Goal: Task Accomplishment & Management: Complete application form

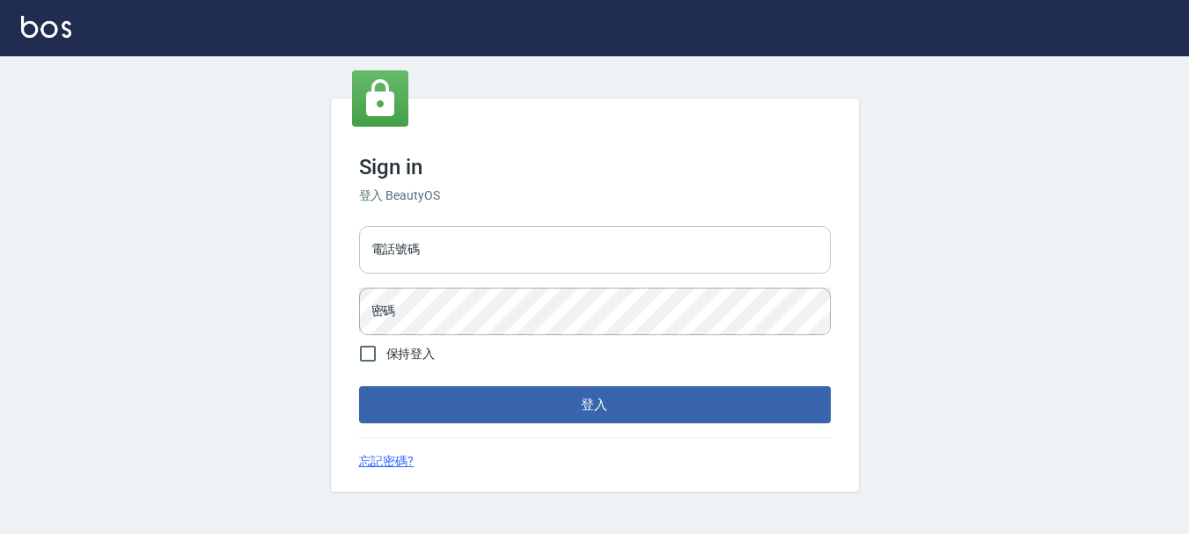
click at [465, 243] on input "電話號碼" at bounding box center [595, 250] width 472 height 48
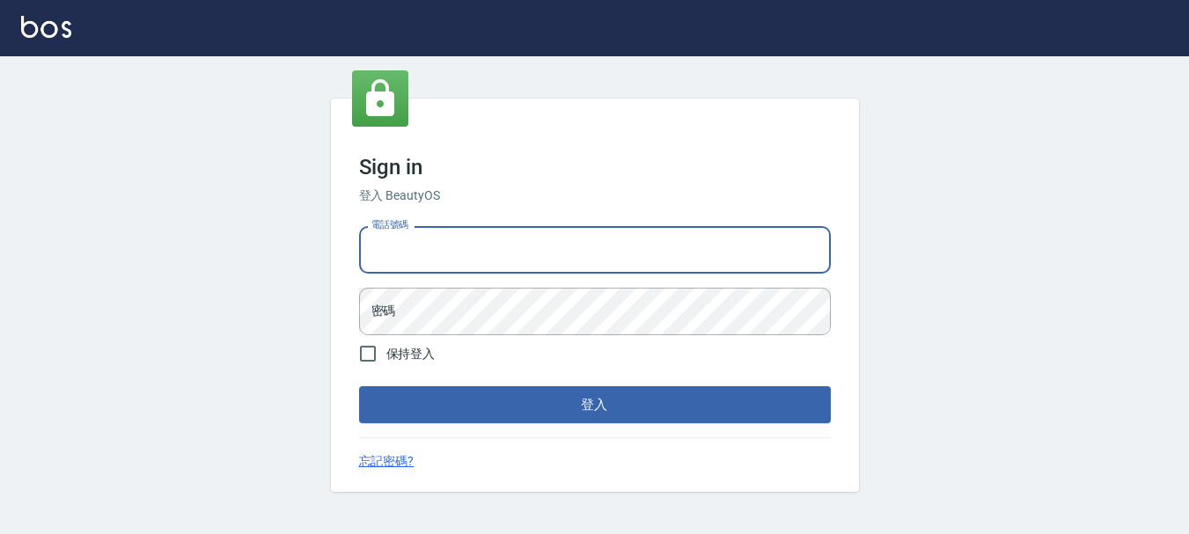
type input "0936954811"
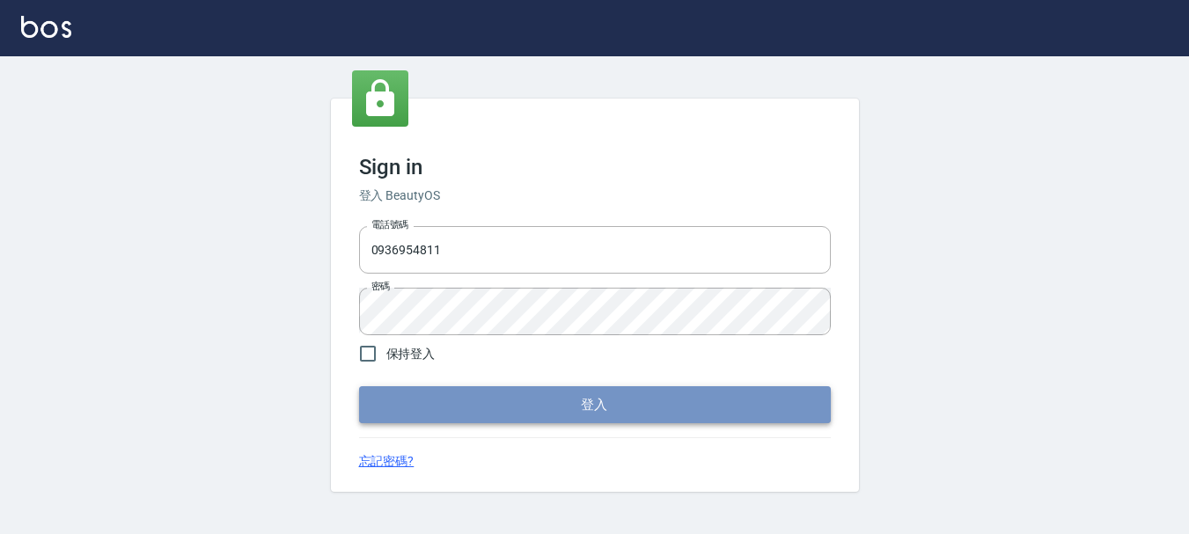
click at [514, 386] on button "登入" at bounding box center [595, 404] width 472 height 37
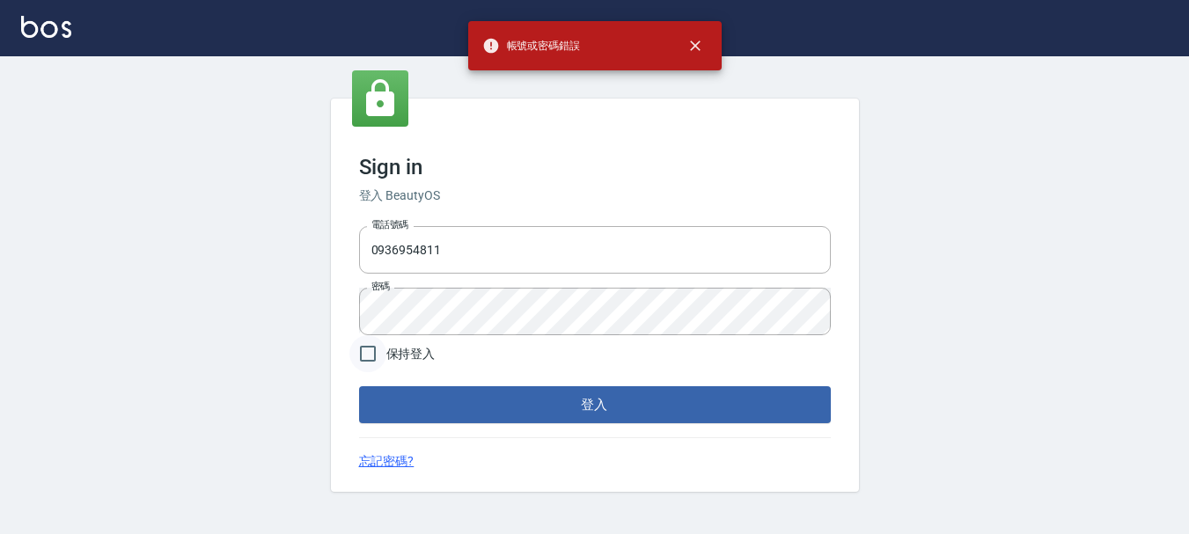
click at [380, 349] on input "保持登入" at bounding box center [367, 353] width 37 height 37
checkbox input "true"
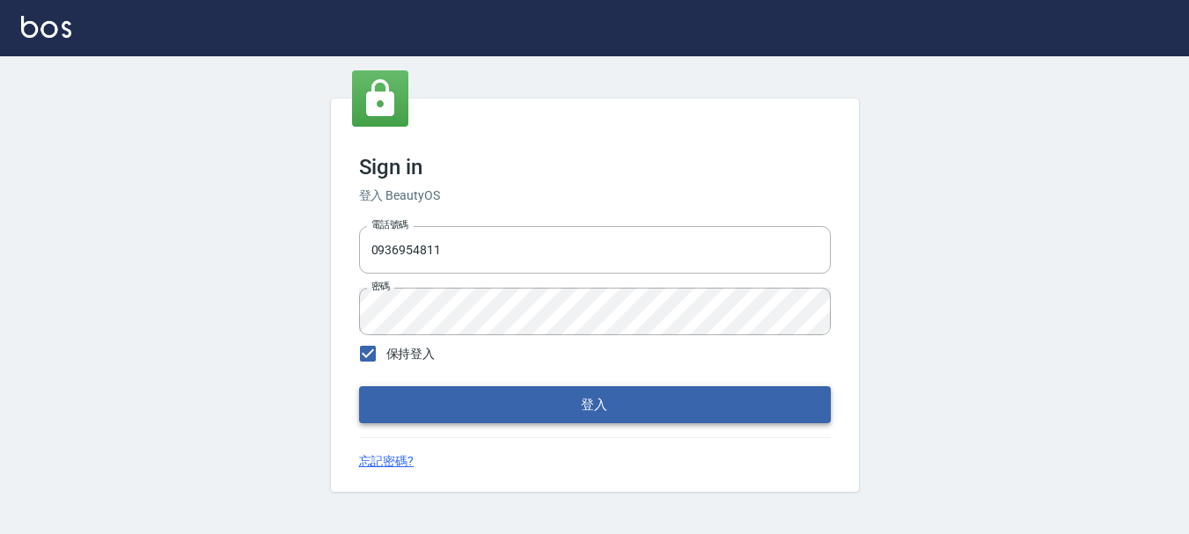
click at [409, 392] on button "登入" at bounding box center [595, 404] width 472 height 37
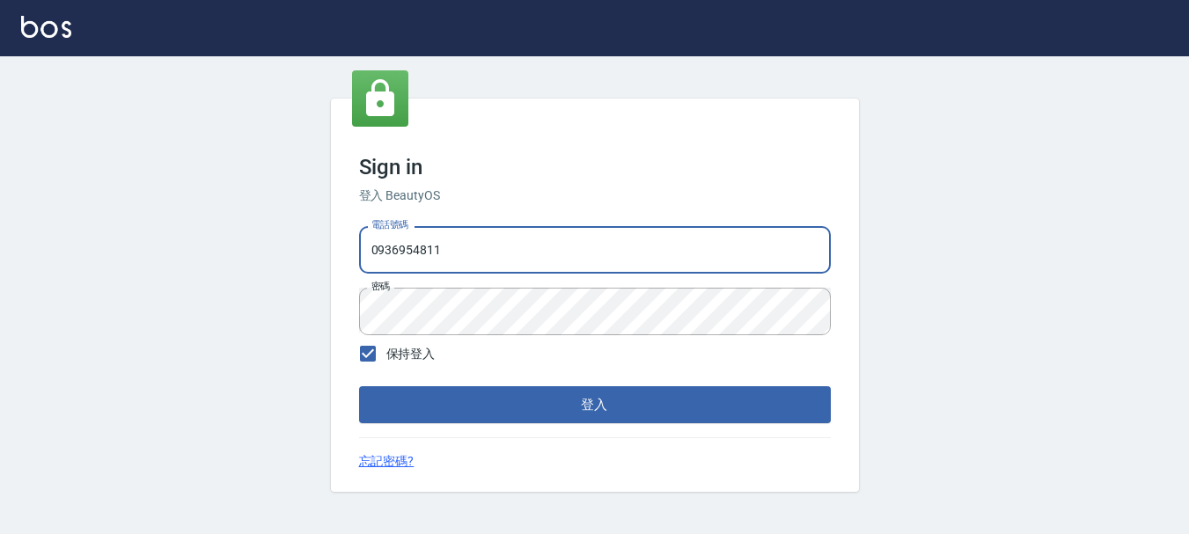
click at [445, 259] on input "0936954811" at bounding box center [595, 250] width 472 height 48
type input "0"
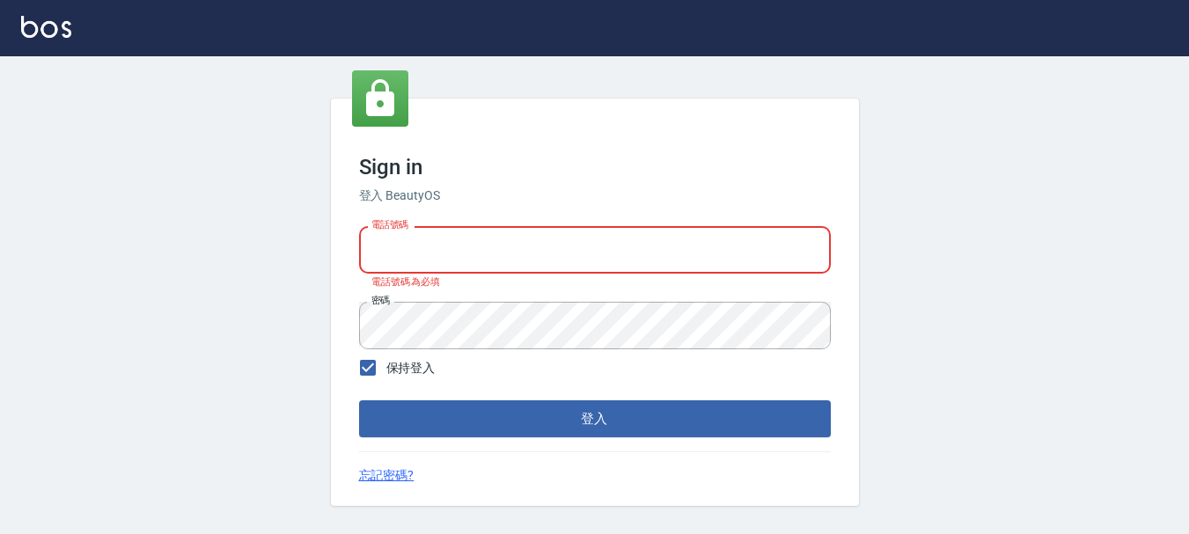
click at [445, 271] on input "電話號碼" at bounding box center [595, 250] width 472 height 48
type input "0928200634"
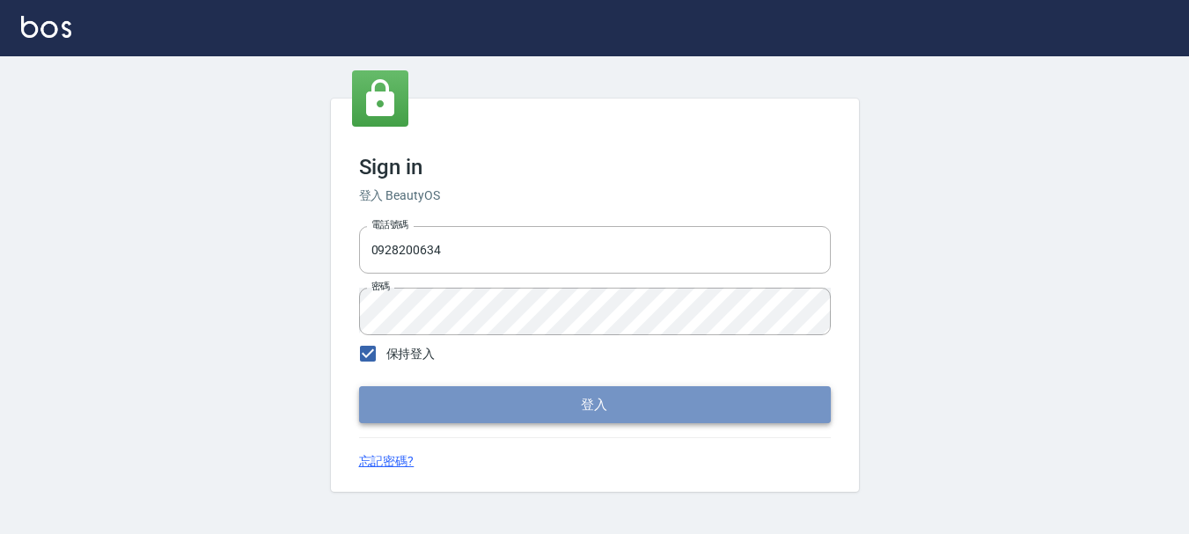
click at [483, 411] on button "登入" at bounding box center [595, 404] width 472 height 37
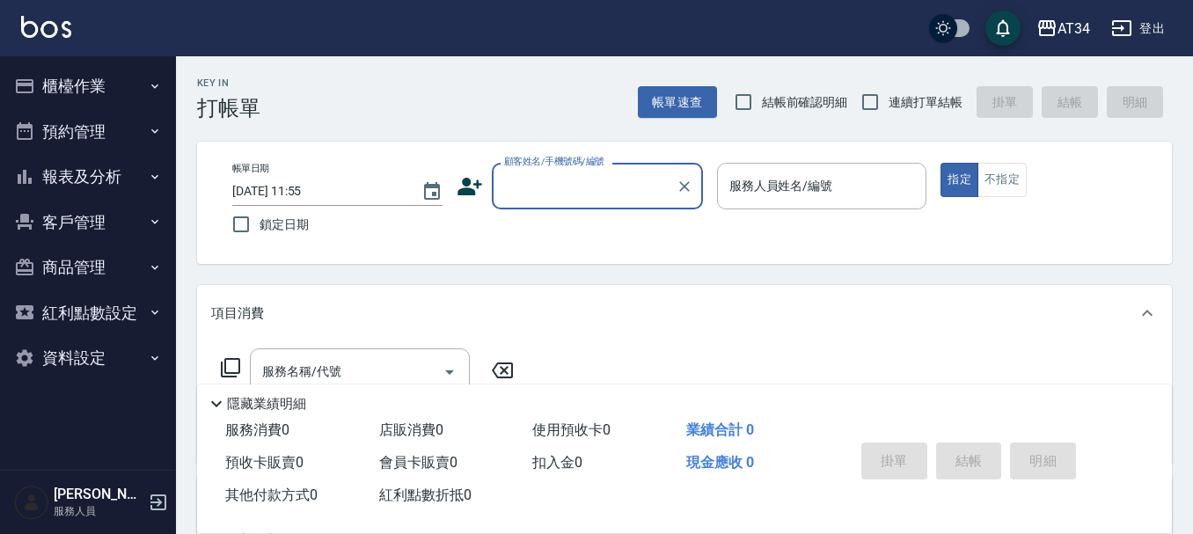
click at [114, 117] on button "預約管理" at bounding box center [88, 132] width 162 height 46
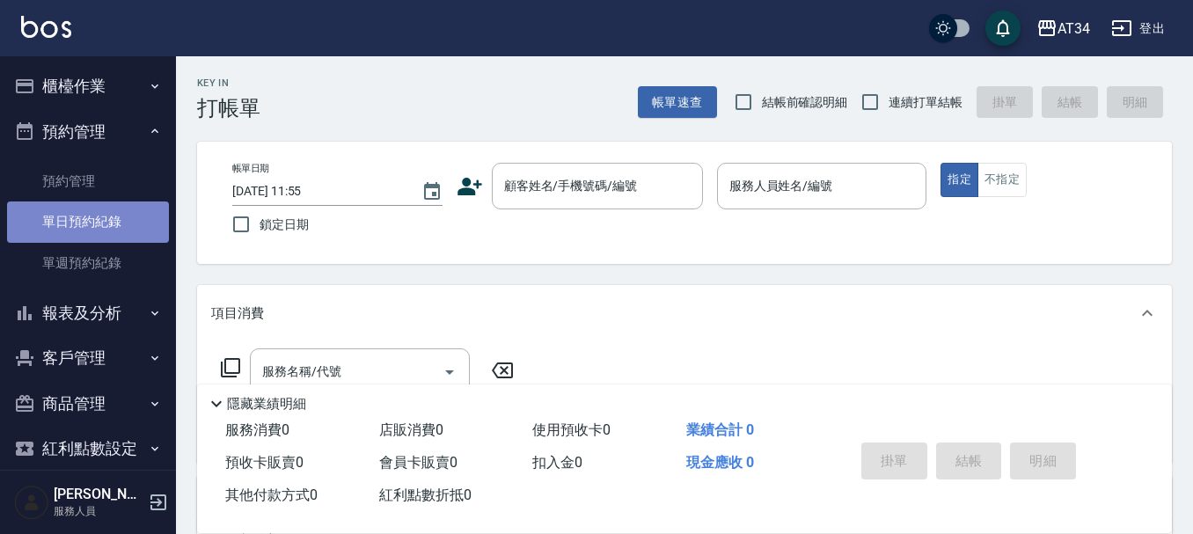
click at [101, 209] on link "單日預約紀錄" at bounding box center [88, 222] width 162 height 40
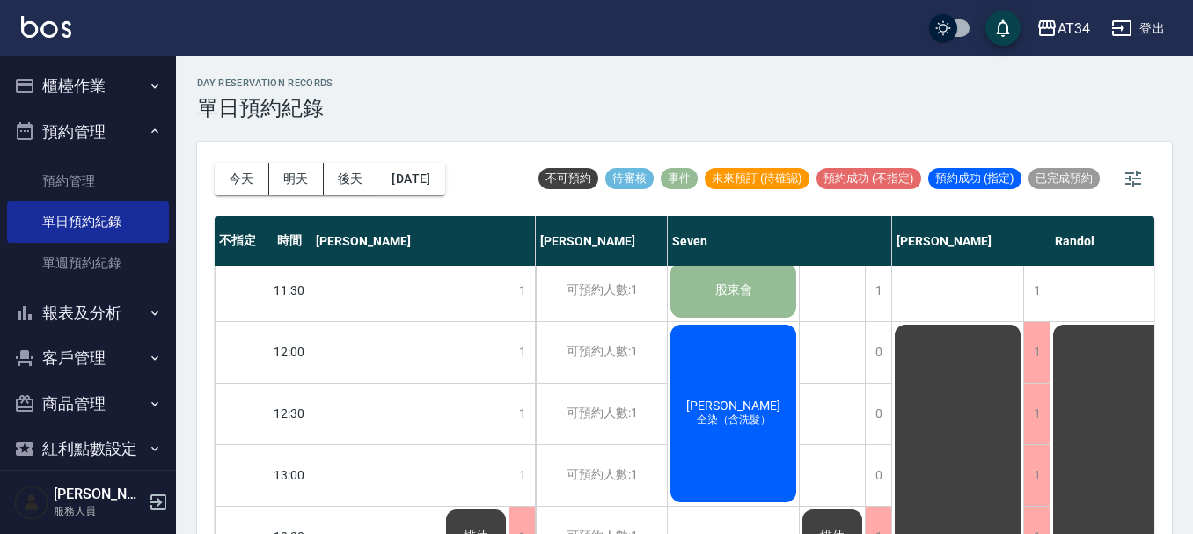
scroll to position [60, 0]
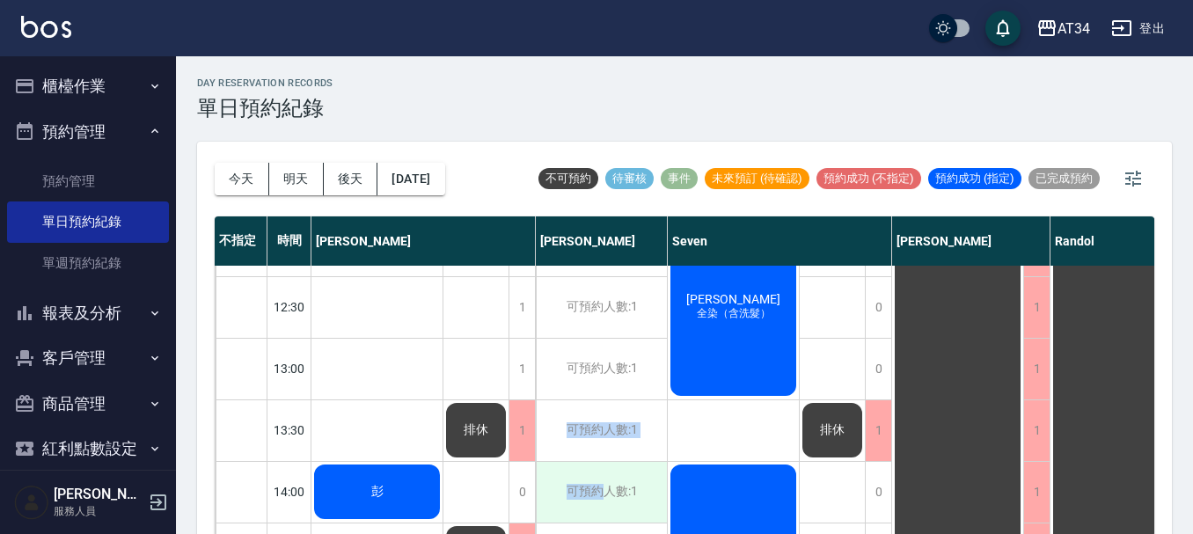
drag, startPoint x: 571, startPoint y: 523, endPoint x: 603, endPoint y: 508, distance: 35.0
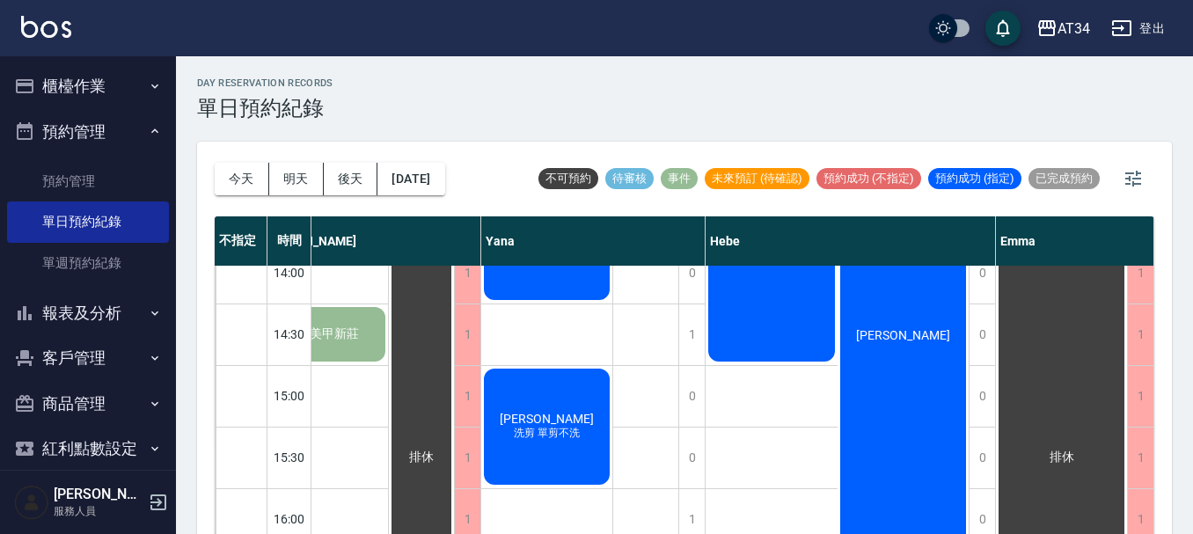
scroll to position [412, 1119]
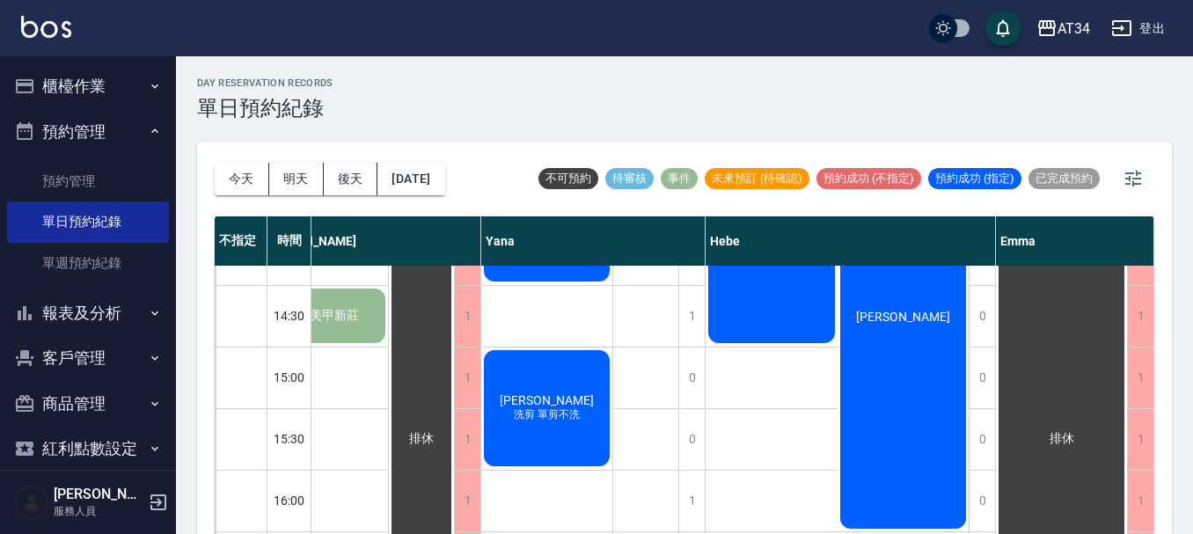
click at [114, 302] on button "報表及分析" at bounding box center [88, 313] width 162 height 46
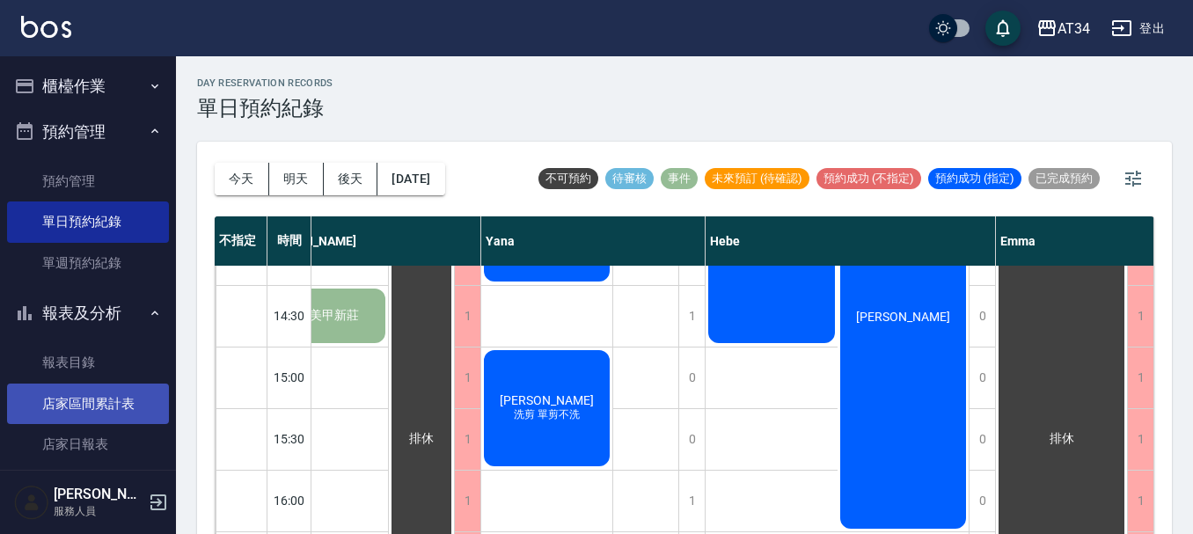
scroll to position [176, 0]
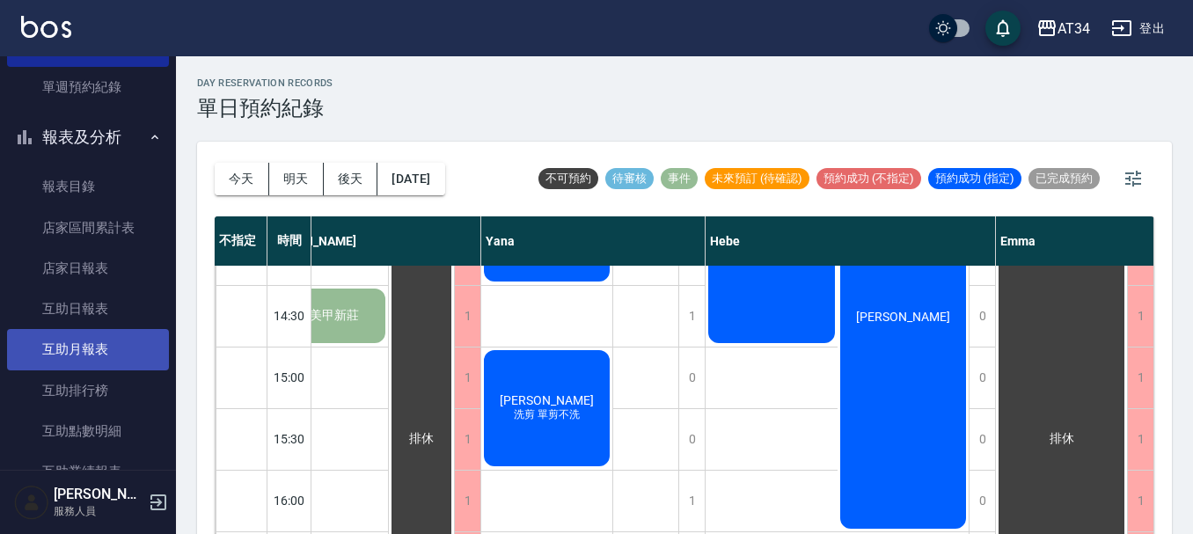
click at [91, 351] on link "互助月報表" at bounding box center [88, 349] width 162 height 40
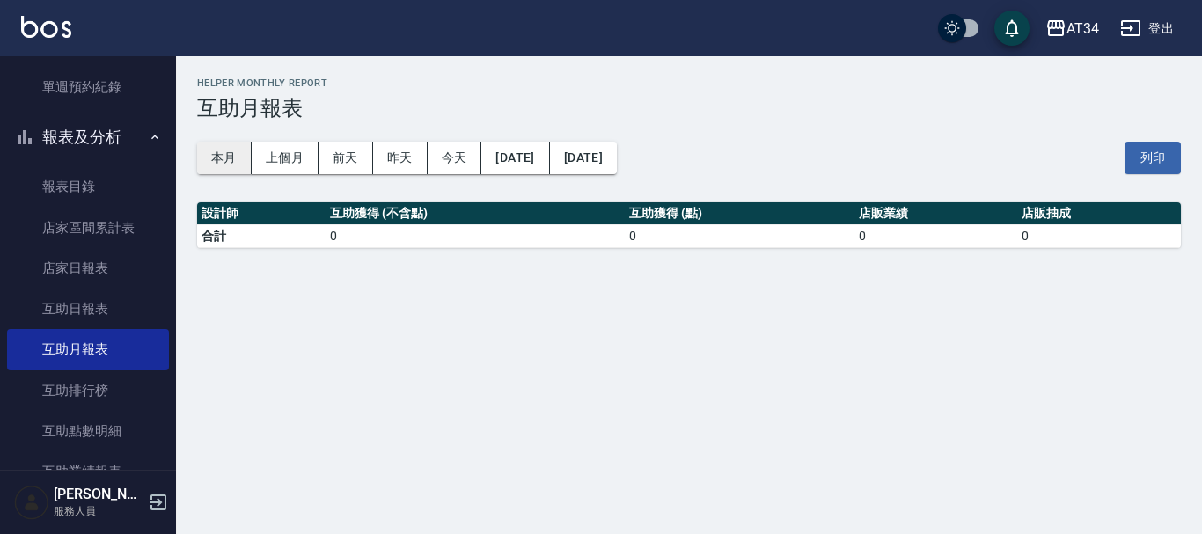
click at [206, 165] on button "本月" at bounding box center [224, 158] width 55 height 33
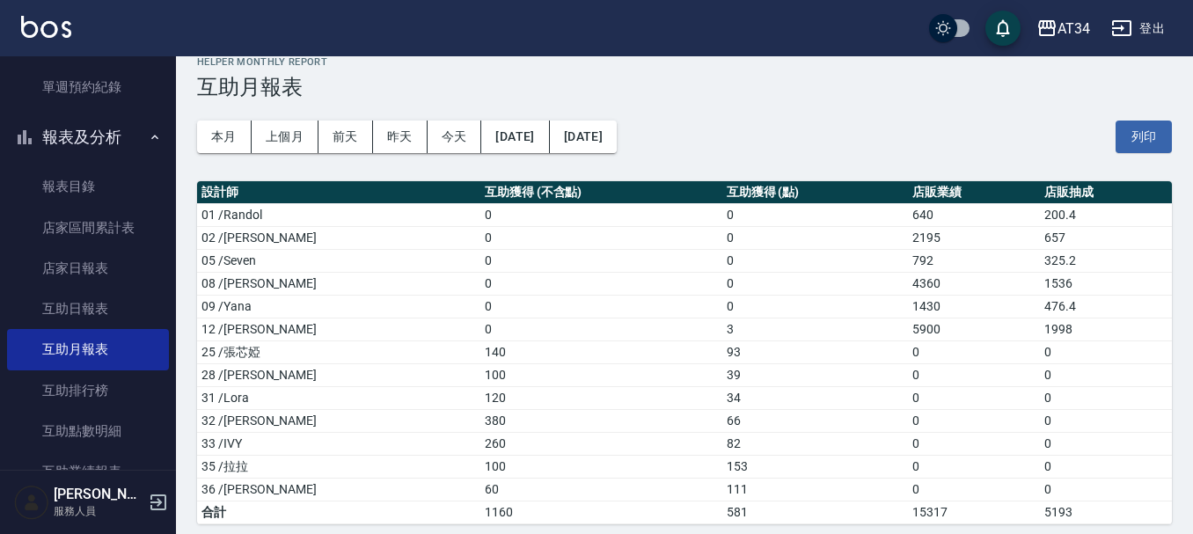
scroll to position [33, 0]
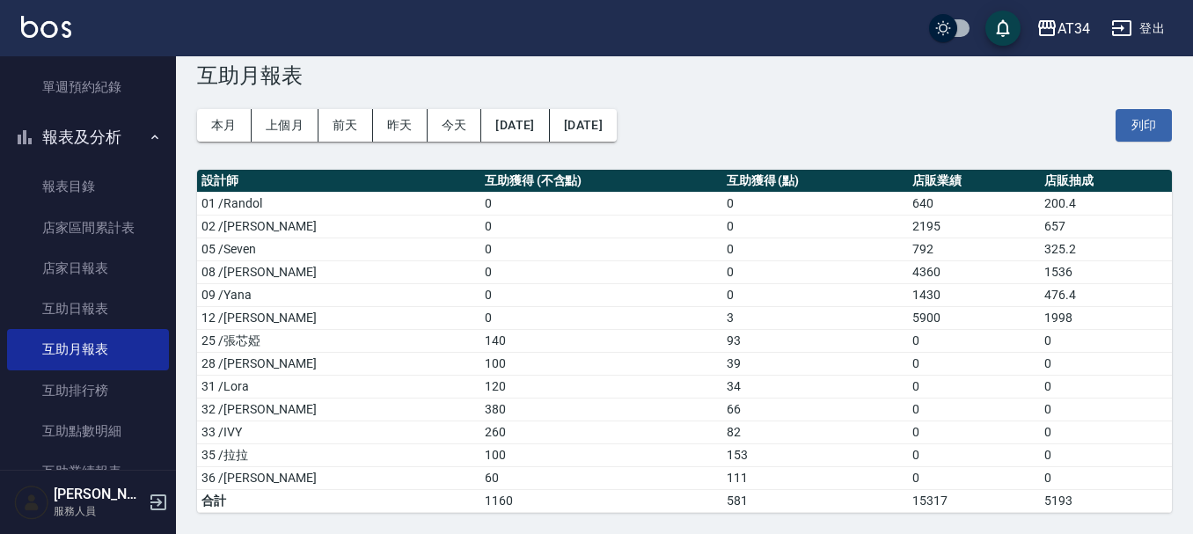
click at [48, 147] on button "報表及分析" at bounding box center [88, 137] width 162 height 46
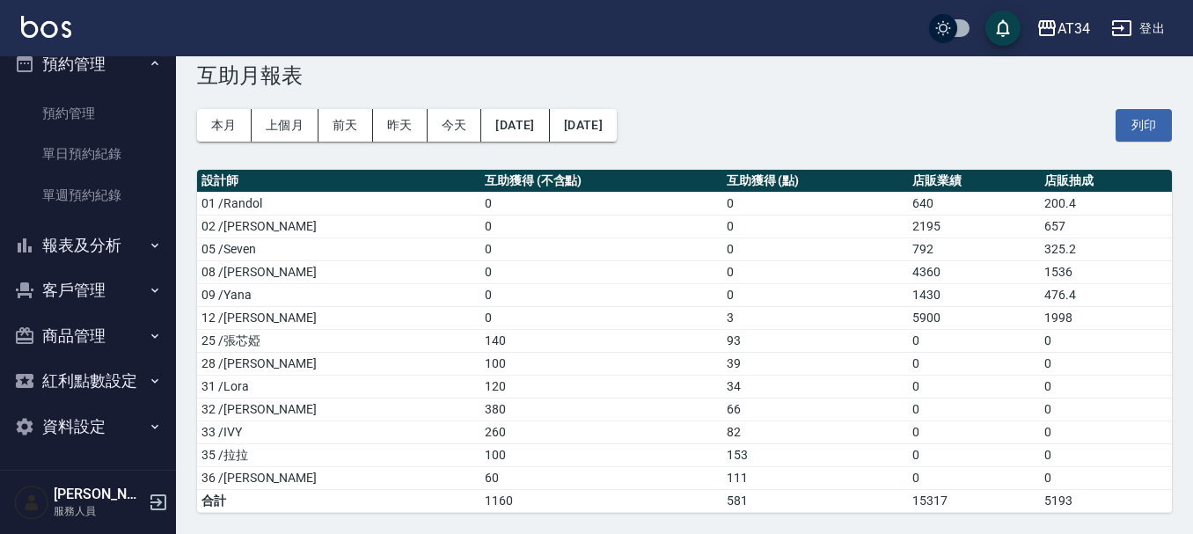
scroll to position [68, 0]
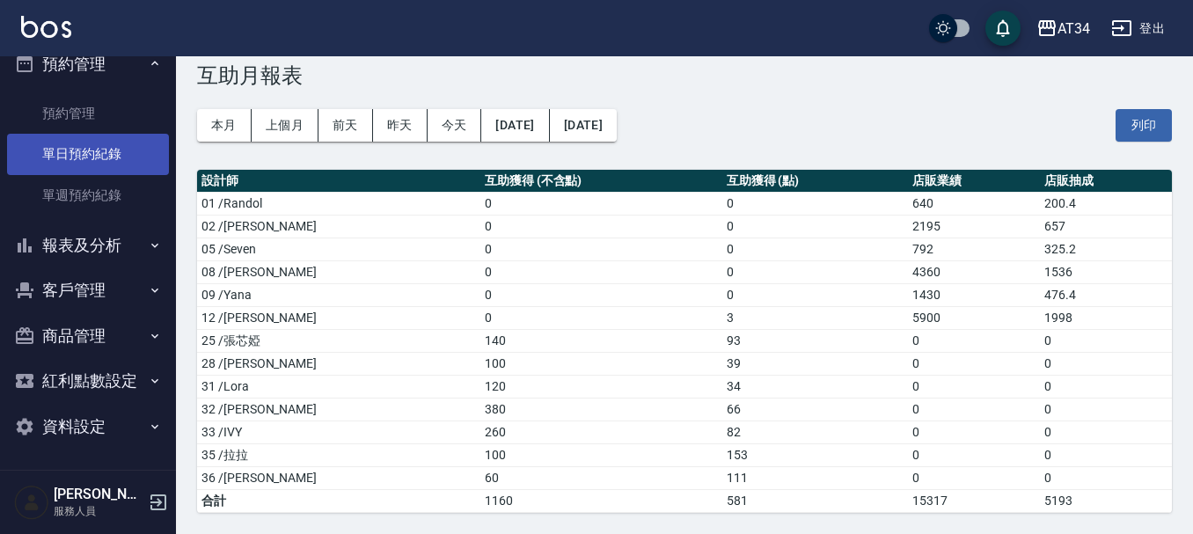
click at [48, 147] on link "單日預約紀錄" at bounding box center [88, 154] width 162 height 40
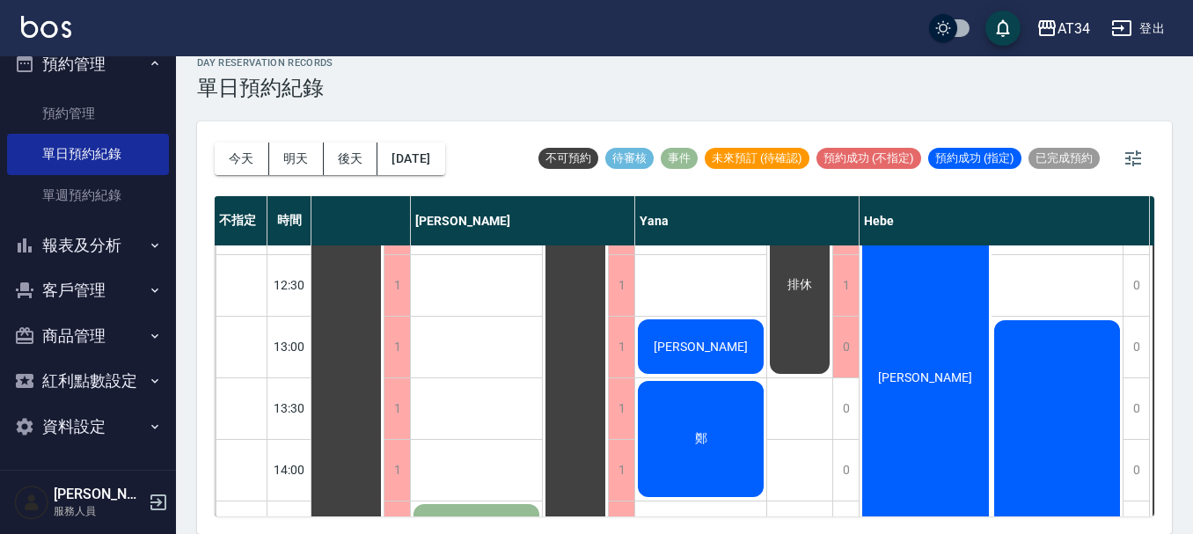
scroll to position [176, 1000]
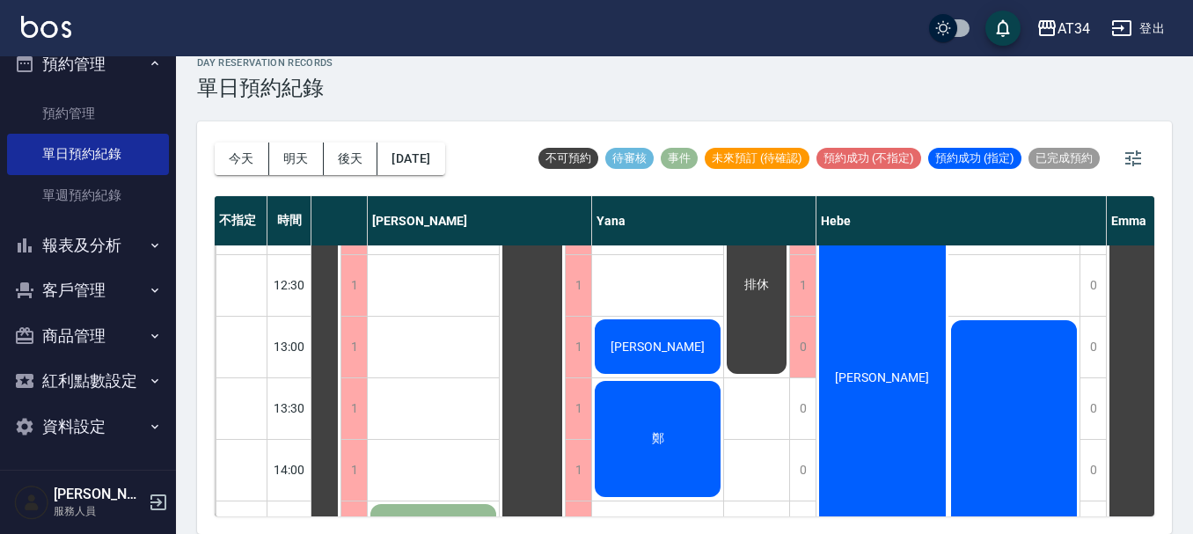
drag, startPoint x: 1001, startPoint y: 484, endPoint x: 1039, endPoint y: 467, distance: 41.4
click at [1039, 467] on div "[PERSON_NAME]" at bounding box center [1015, 532] width 132 height 429
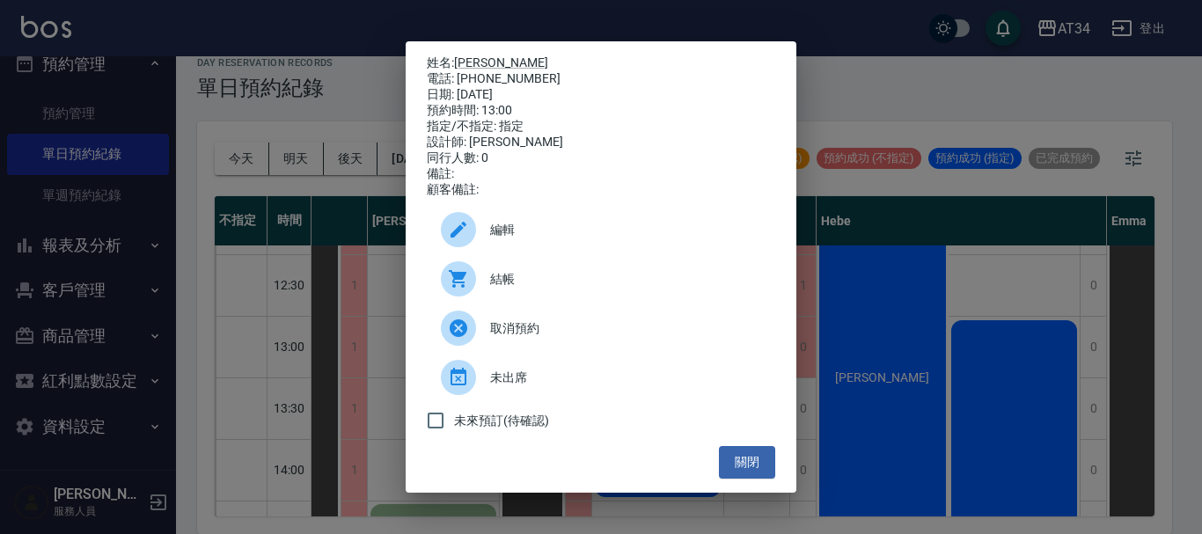
click at [971, 101] on div "姓名: [PERSON_NAME] 電話: [PHONE_NUMBER] 日期: [DATE] 預約時間: 13:00 指定/不指定: 指定 設計師: [PE…" at bounding box center [601, 267] width 1202 height 534
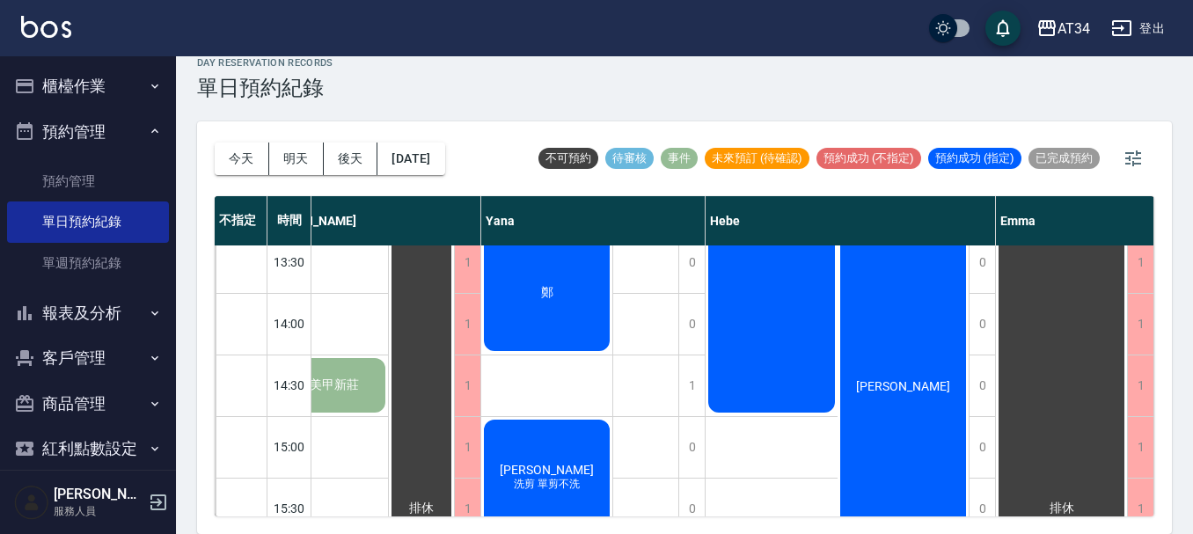
scroll to position [264, 1119]
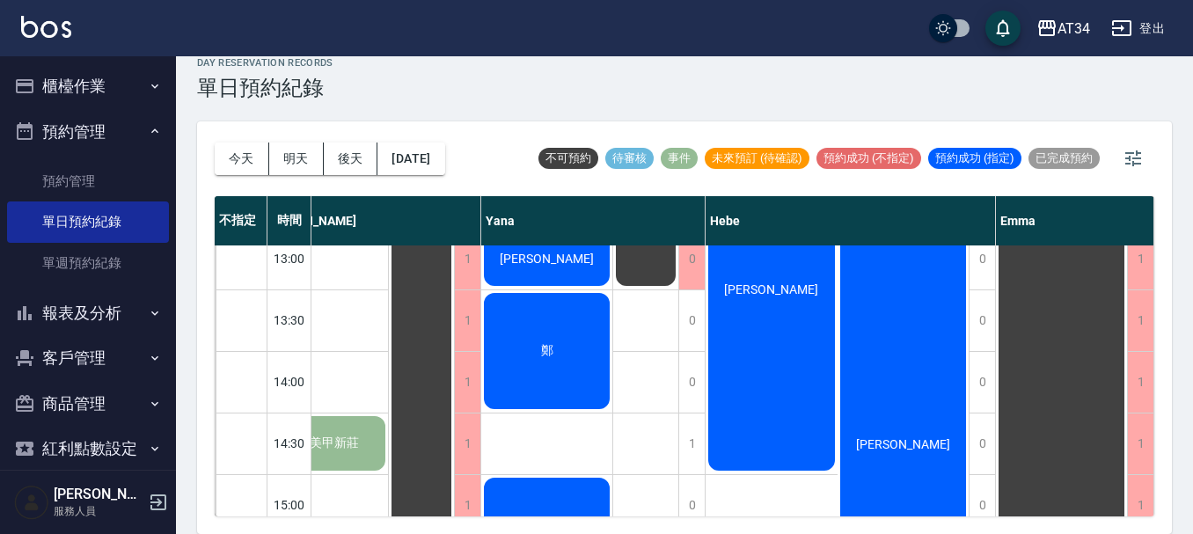
click at [517, 296] on div "鄭" at bounding box center [546, 350] width 131 height 121
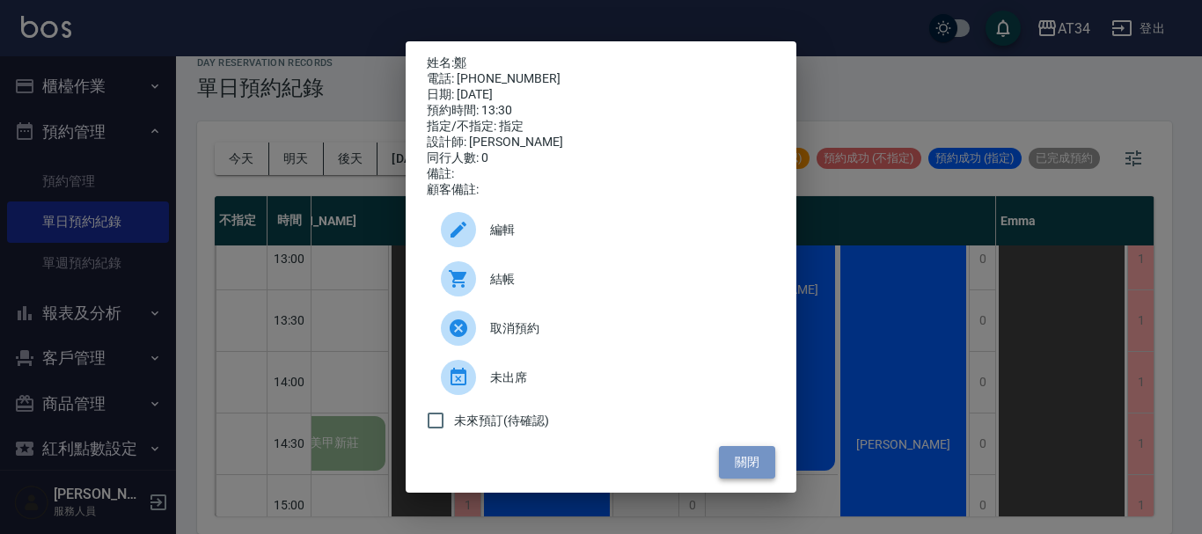
click at [764, 473] on button "關閉" at bounding box center [747, 462] width 56 height 33
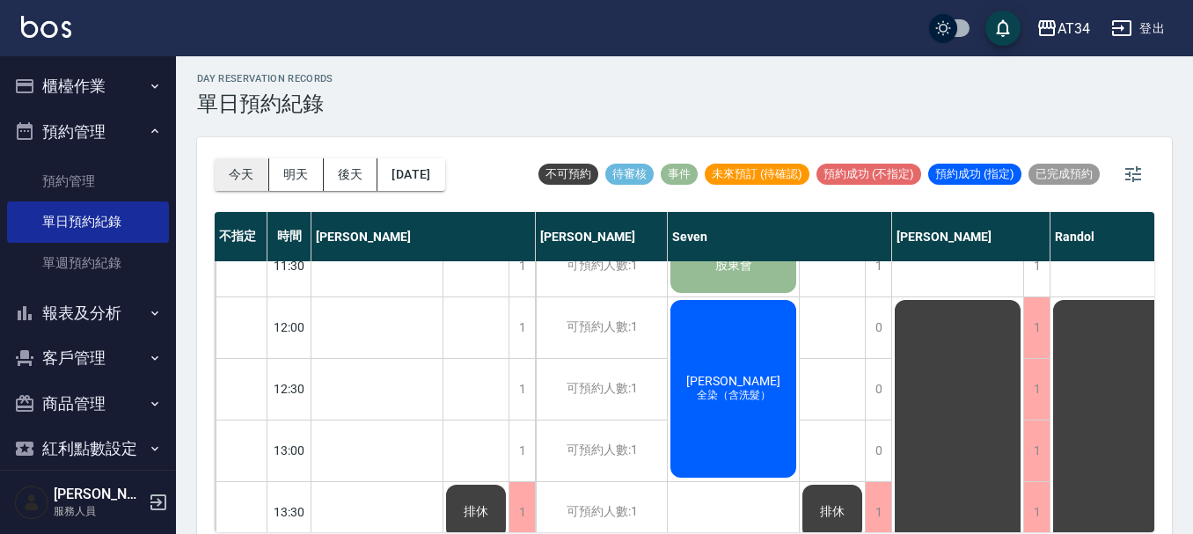
scroll to position [0, 0]
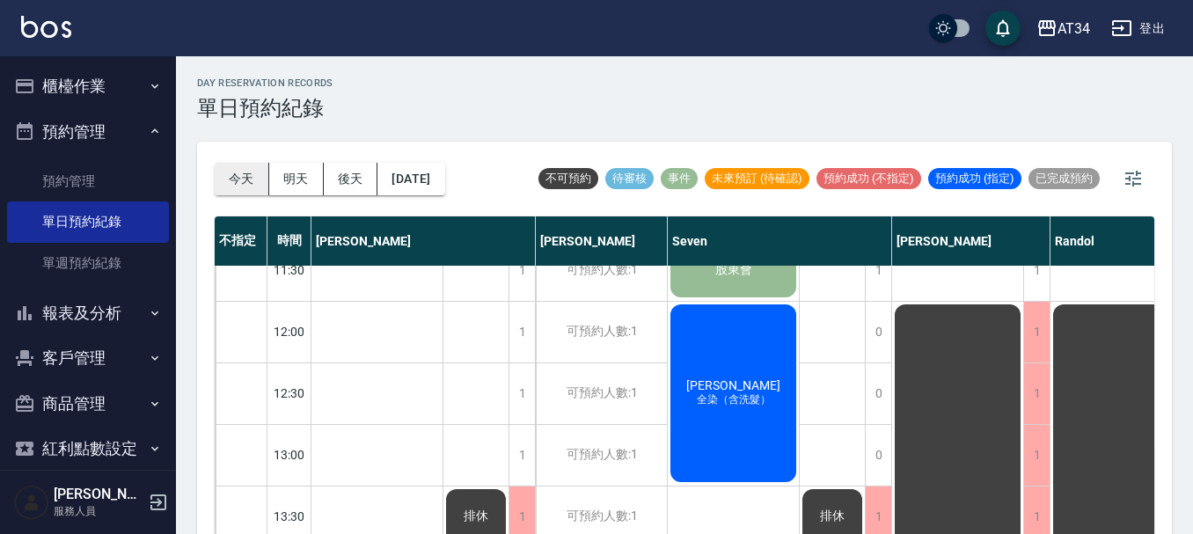
click at [239, 180] on button "今天" at bounding box center [242, 179] width 55 height 33
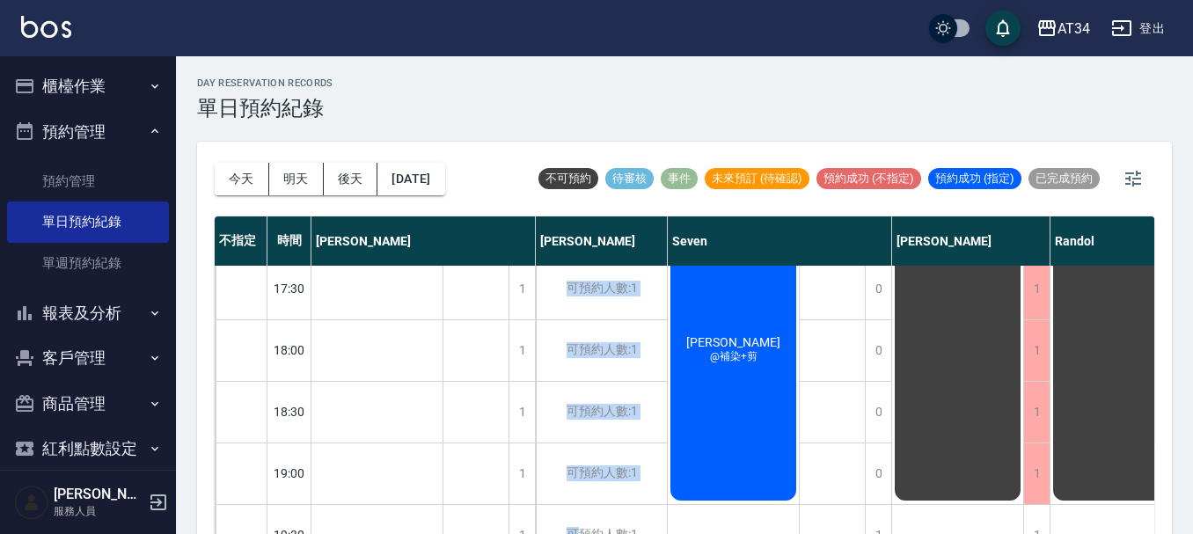
scroll to position [20, 0]
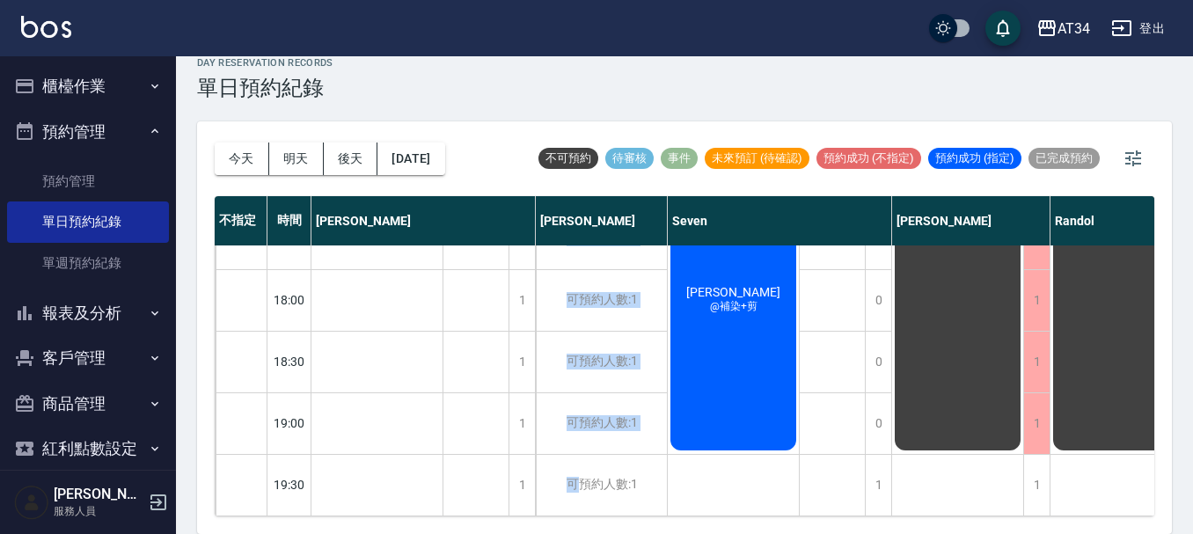
drag, startPoint x: 498, startPoint y: 521, endPoint x: 582, endPoint y: 524, distance: 83.6
click at [582, 524] on div "[DATE] [DATE] [DATE] [DATE] 不可預約 待審核 事件 未來預訂 (待確認) 預約成功 (不指定) 預約成功 (指定) 已完成預約 不…" at bounding box center [684, 327] width 975 height 413
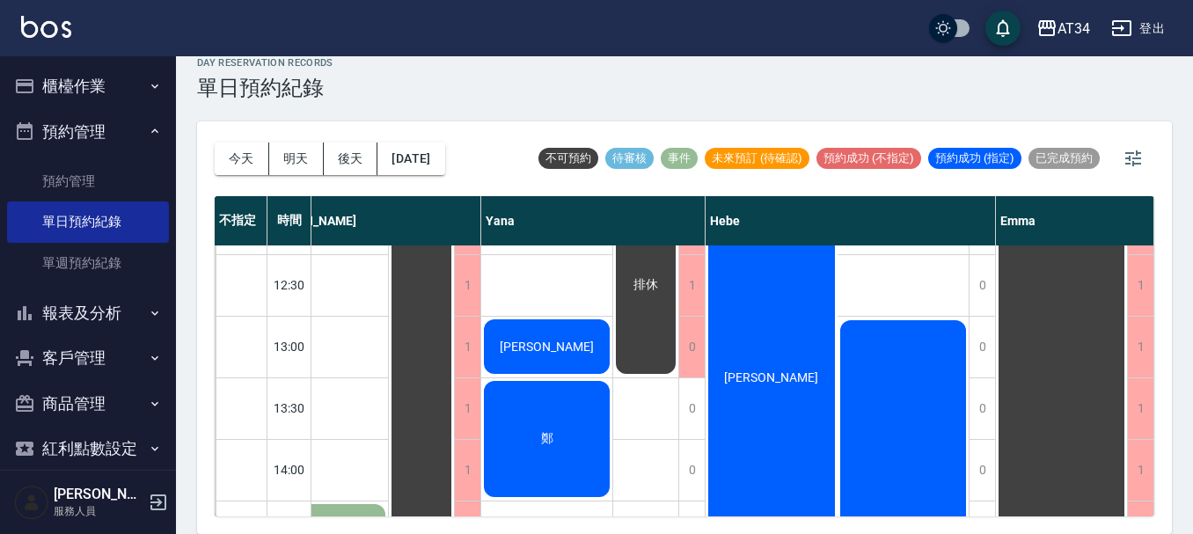
scroll to position [88, 1119]
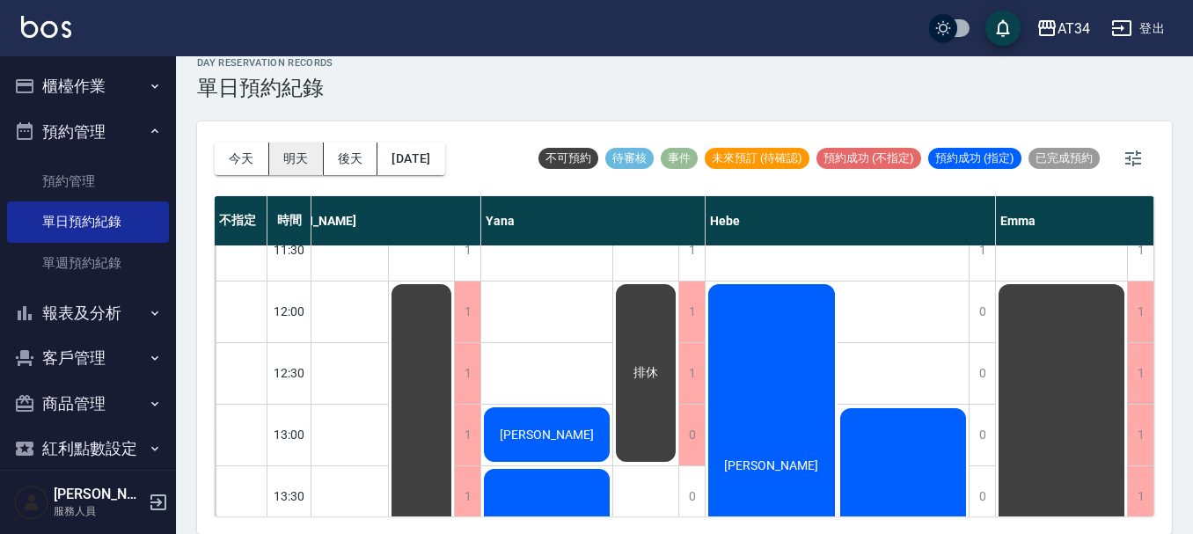
click at [299, 144] on button "明天" at bounding box center [296, 159] width 55 height 33
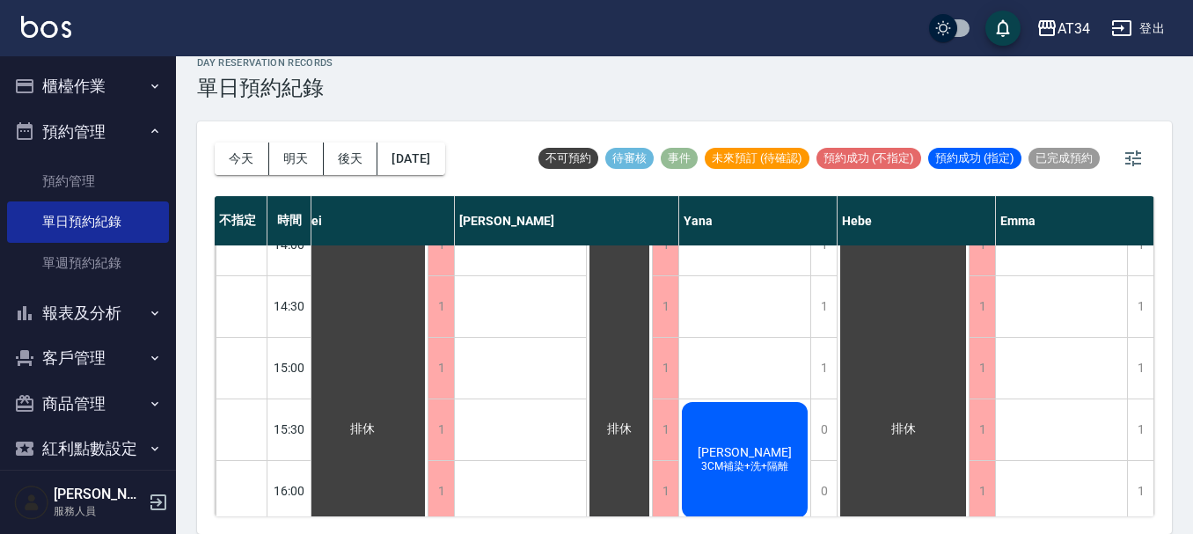
scroll to position [440, 1119]
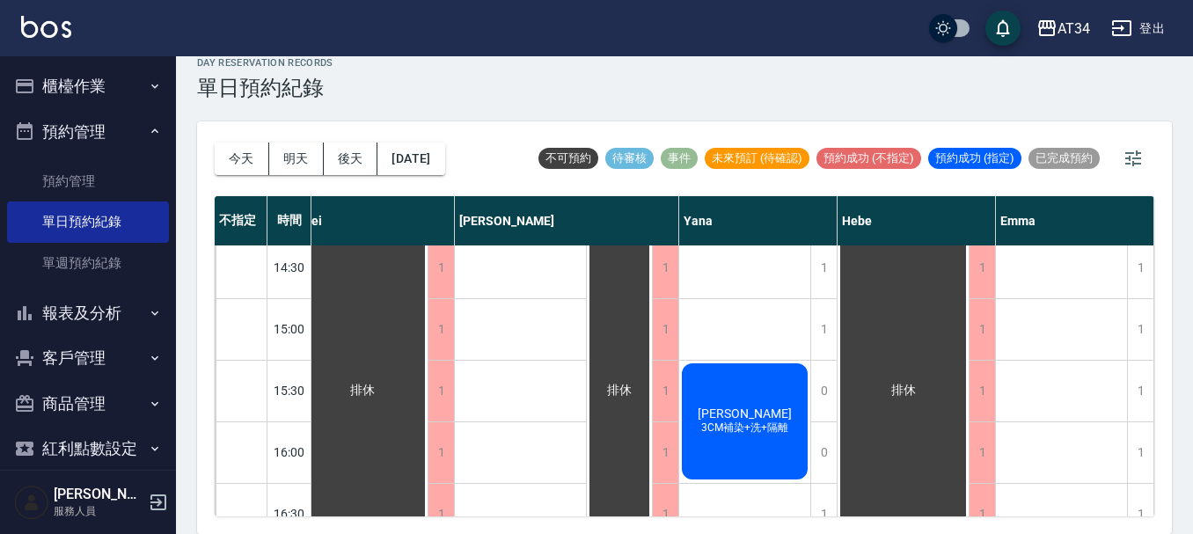
drag, startPoint x: 779, startPoint y: 516, endPoint x: 789, endPoint y: 516, distance: 10.6
click at [789, 516] on div "不指定 時間 [PERSON_NAME] [PERSON_NAME] Seven [PERSON_NAME] [PERSON_NAME] [PERSON_NA…" at bounding box center [685, 356] width 940 height 320
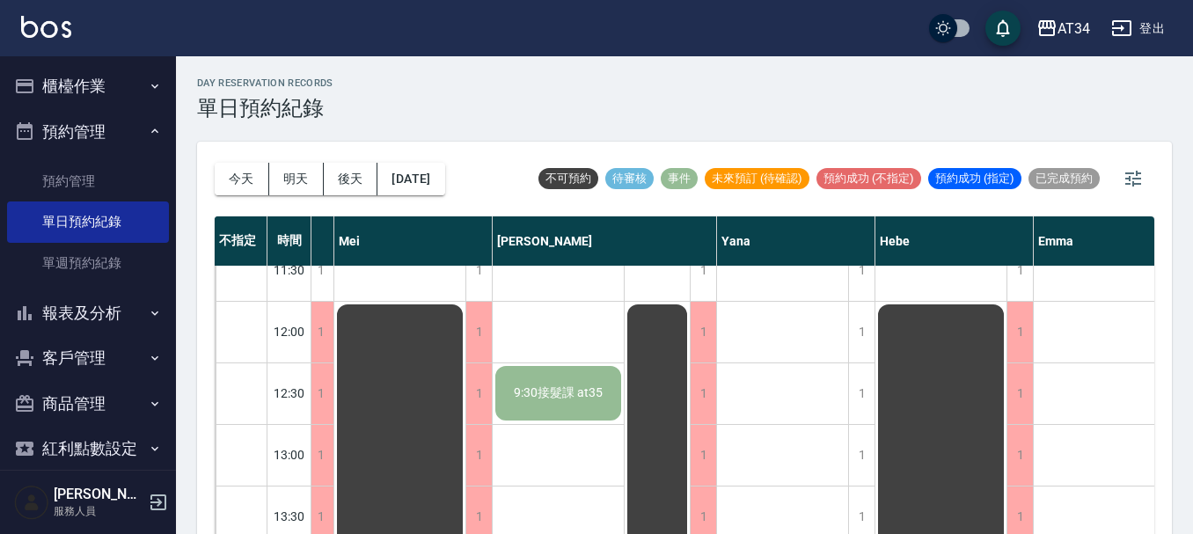
scroll to position [88, 1069]
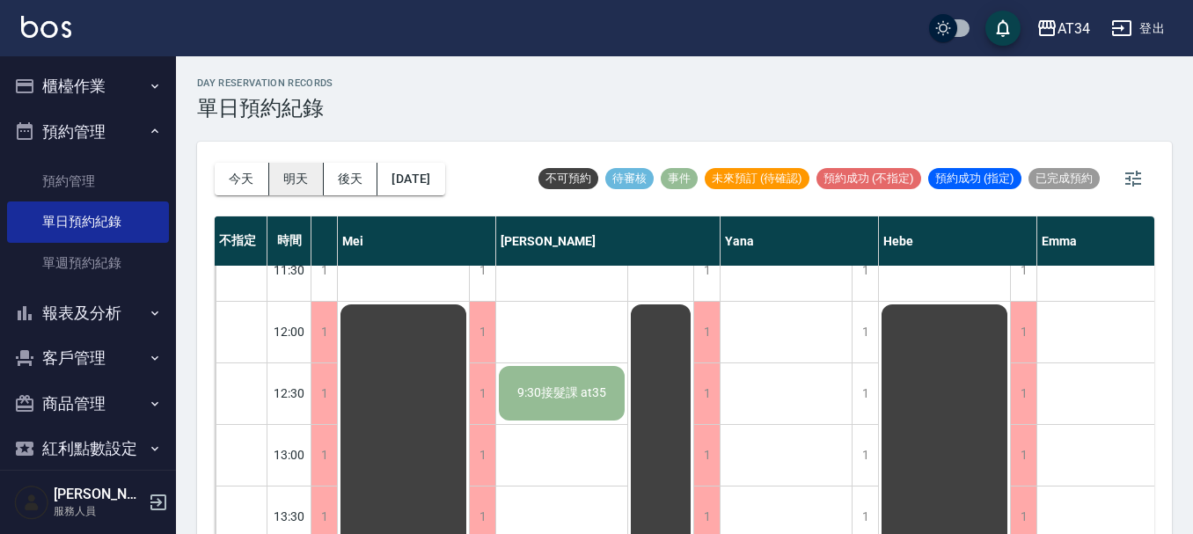
click at [294, 187] on button "明天" at bounding box center [296, 179] width 55 height 33
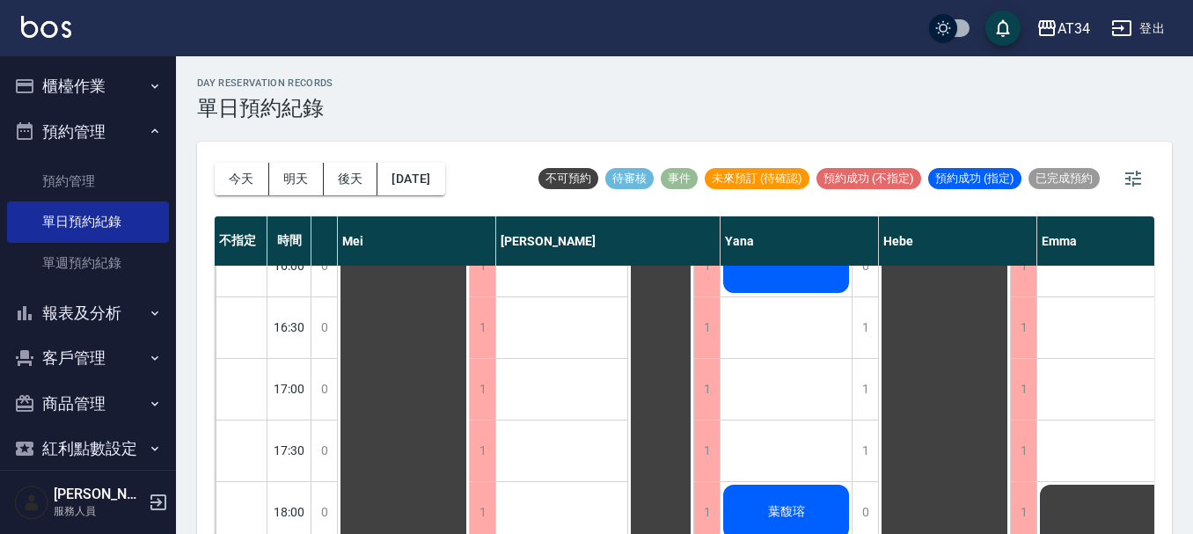
scroll to position [676, 1069]
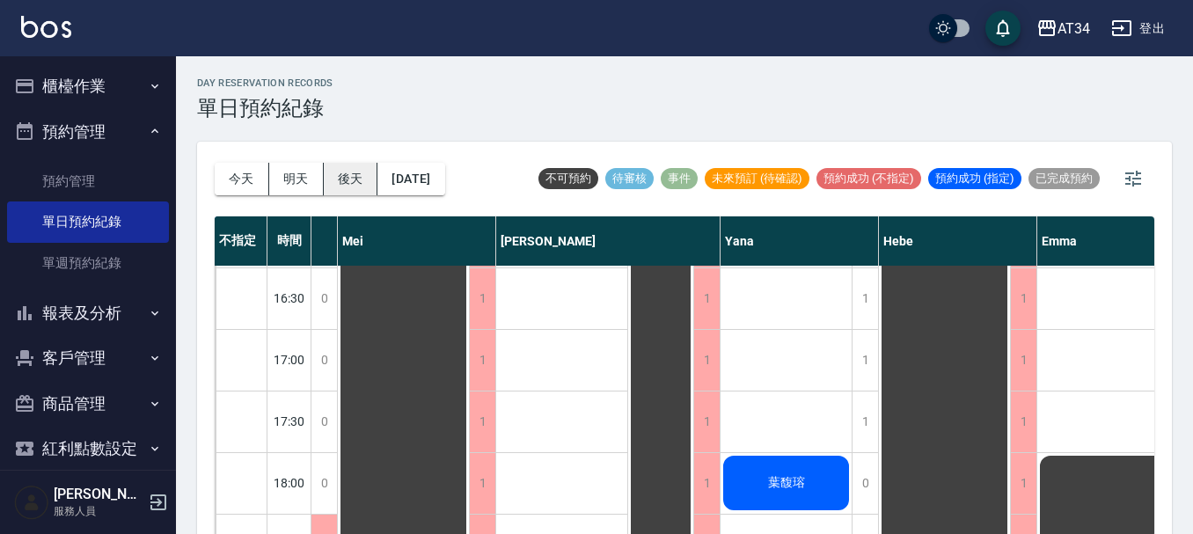
click at [369, 172] on button "後天" at bounding box center [351, 179] width 55 height 33
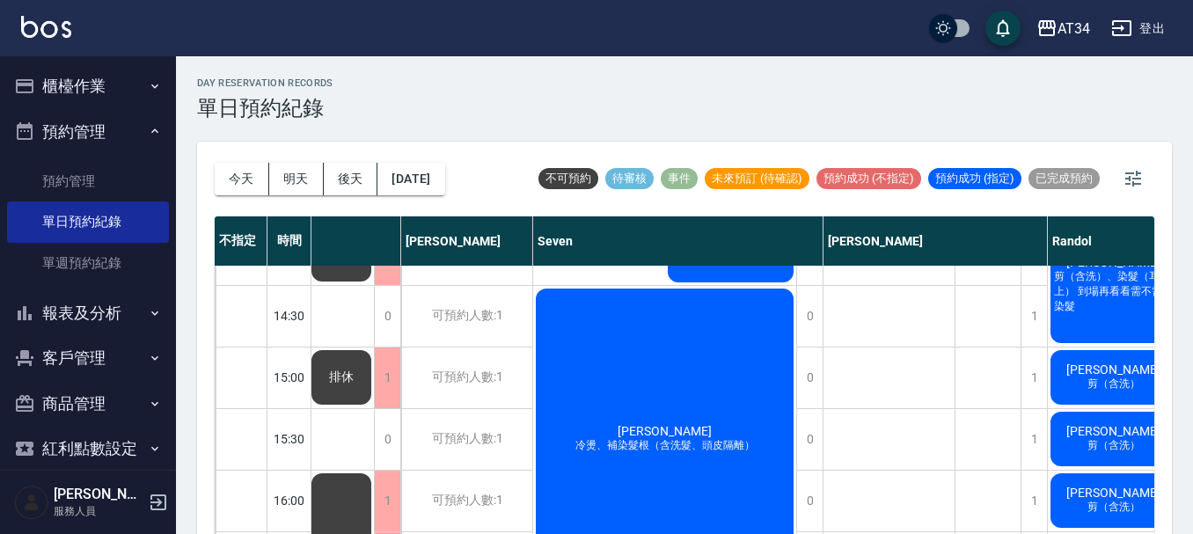
scroll to position [412, 1027]
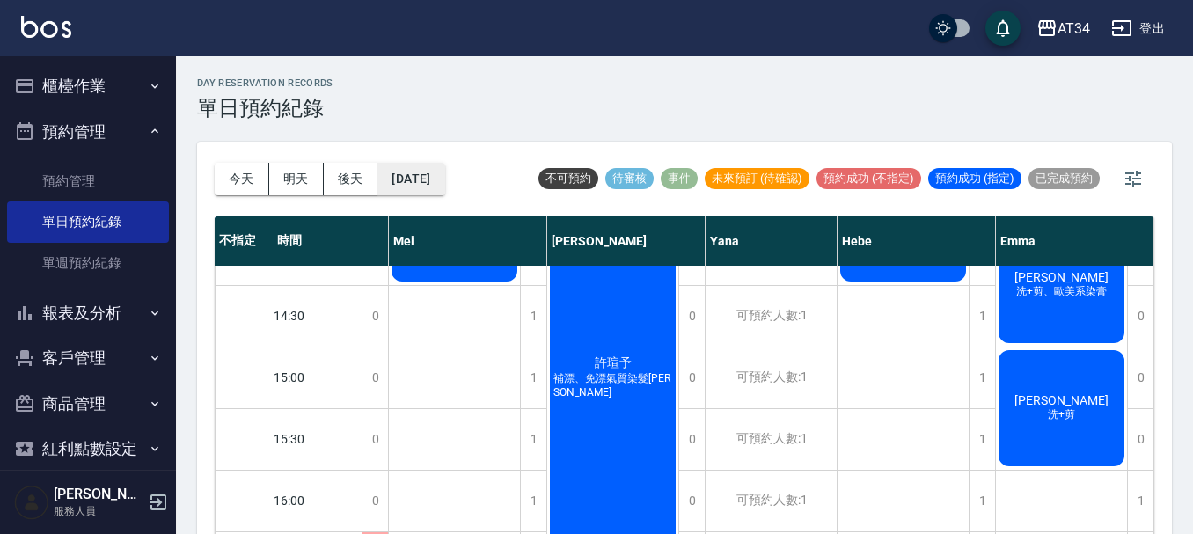
click at [411, 167] on button "[DATE]" at bounding box center [411, 179] width 67 height 33
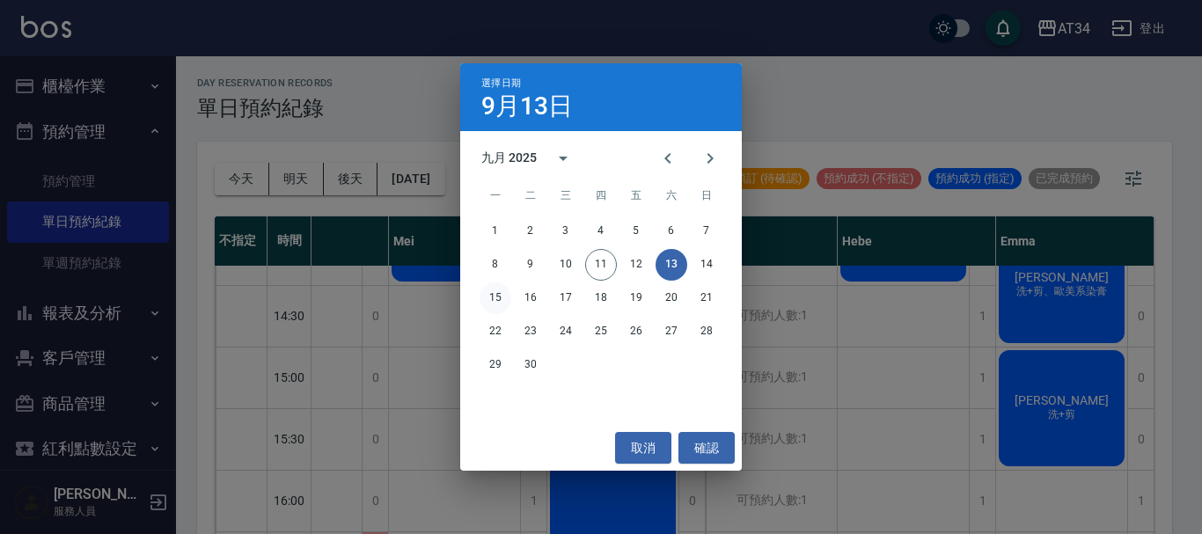
click at [492, 295] on button "15" at bounding box center [496, 298] width 32 height 32
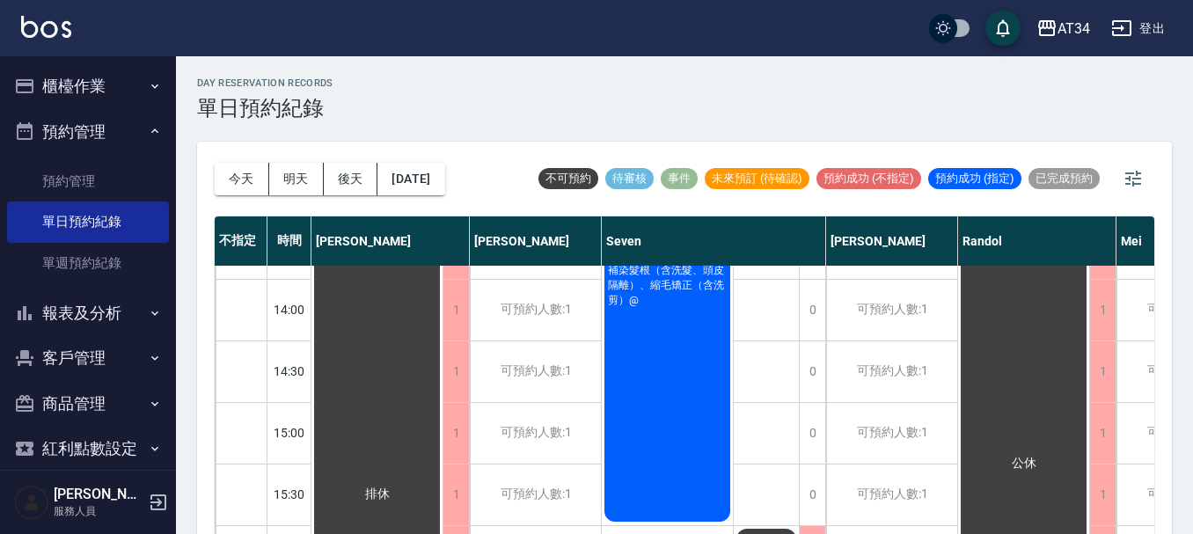
scroll to position [148, 0]
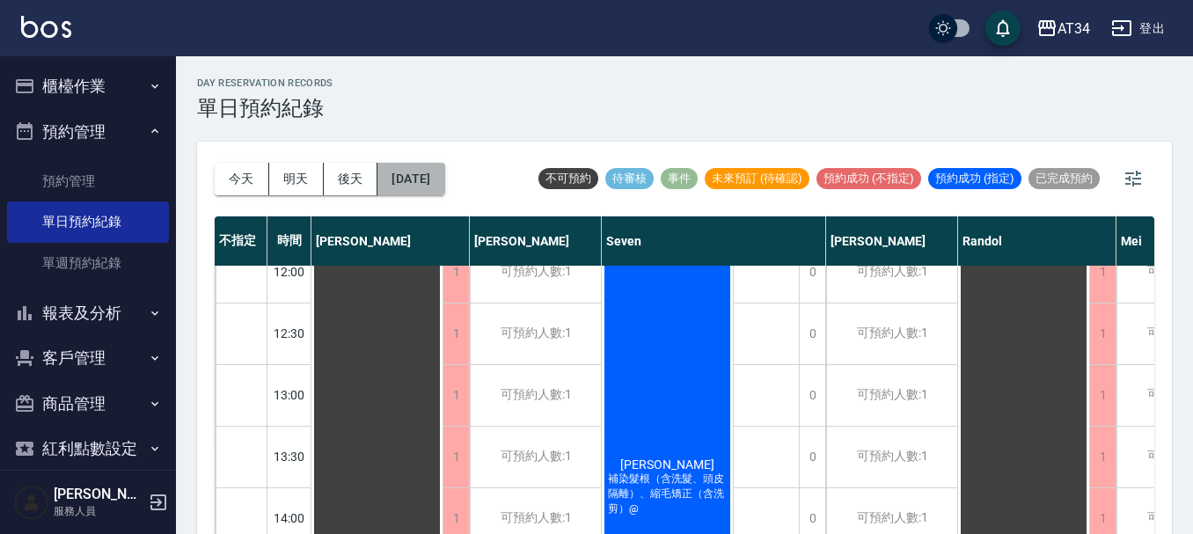
click at [419, 192] on button "[DATE]" at bounding box center [411, 179] width 67 height 33
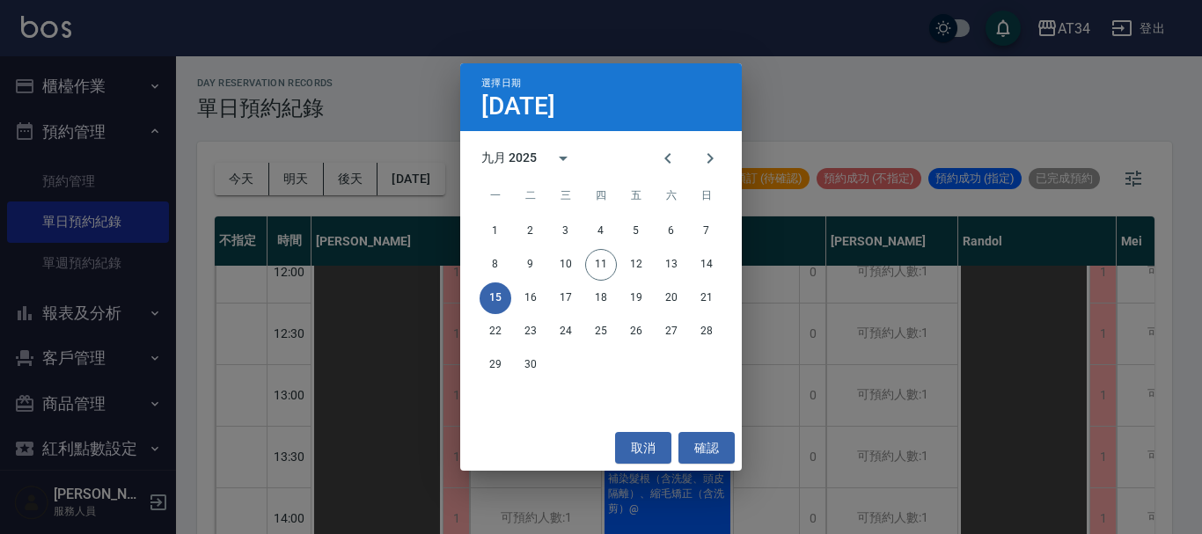
click at [537, 282] on div "15 16 17 18 19 20 21" at bounding box center [601, 298] width 282 height 32
click at [532, 294] on button "16" at bounding box center [531, 298] width 32 height 32
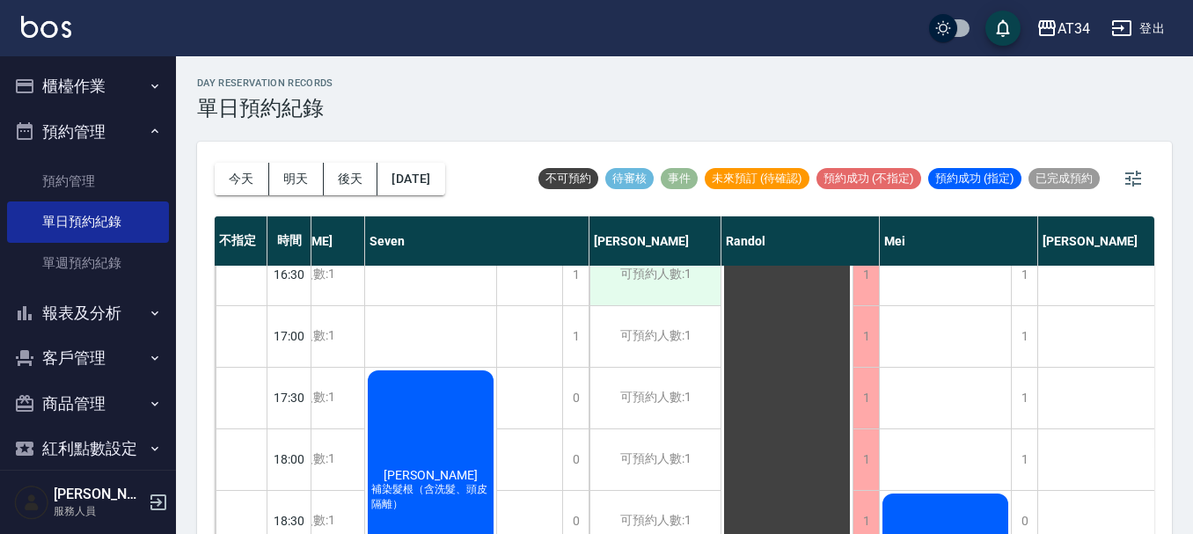
scroll to position [704, 237]
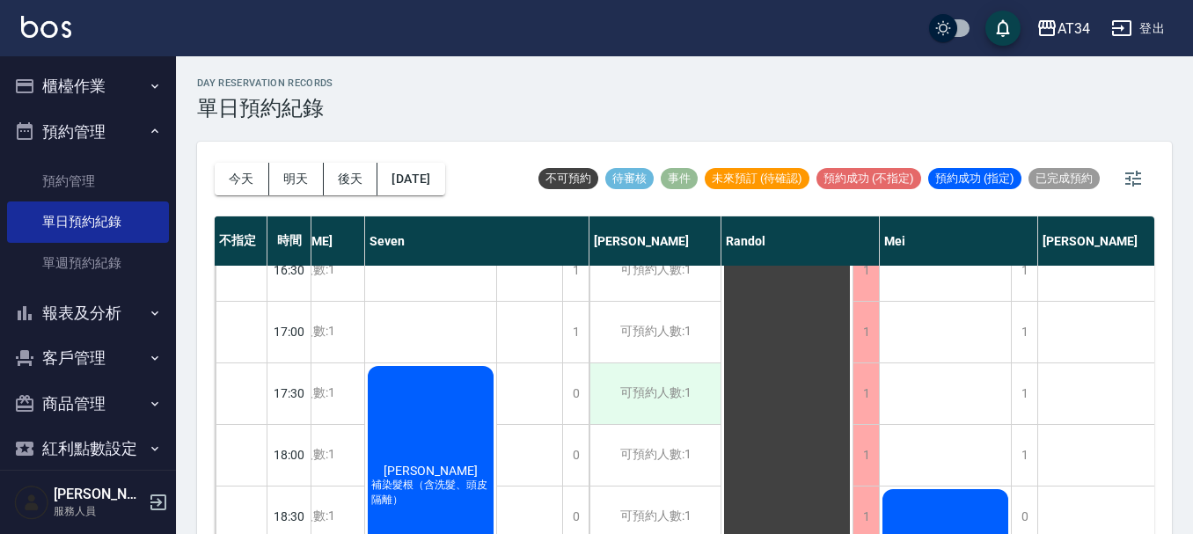
click at [616, 386] on div "可預約人數:1" at bounding box center [655, 393] width 131 height 61
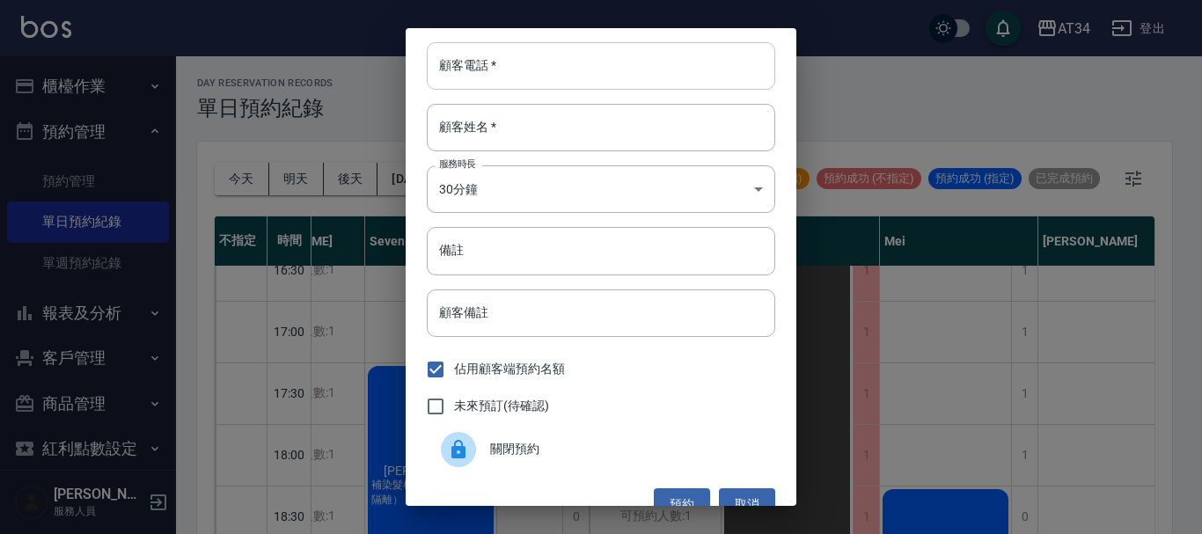
click at [528, 67] on input "顧客電話   *" at bounding box center [601, 66] width 348 height 48
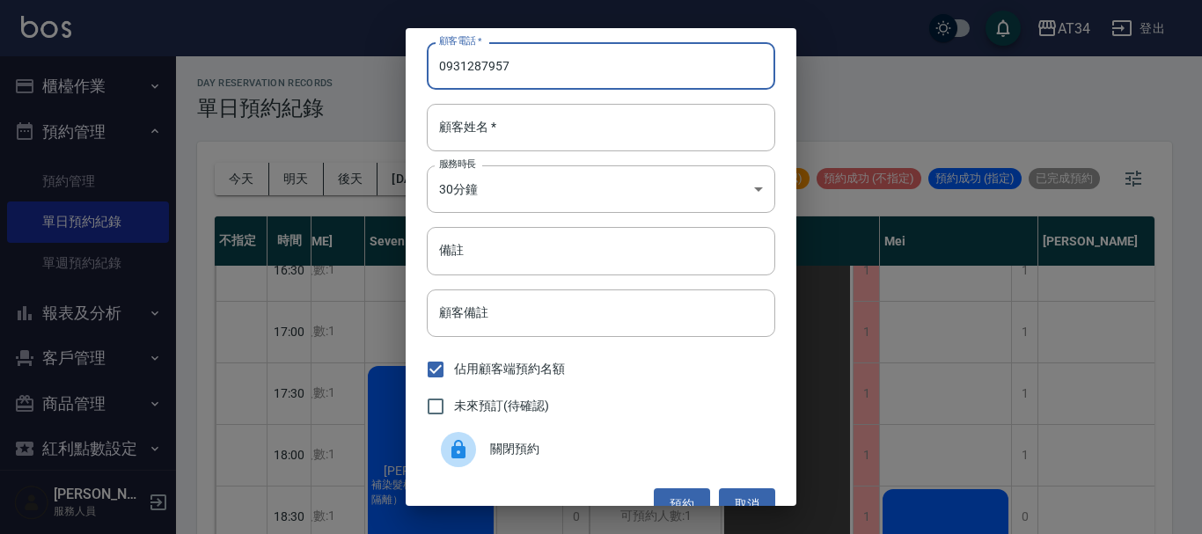
type input "0931287957"
click at [479, 123] on input "顧客姓名   *" at bounding box center [601, 128] width 348 height 48
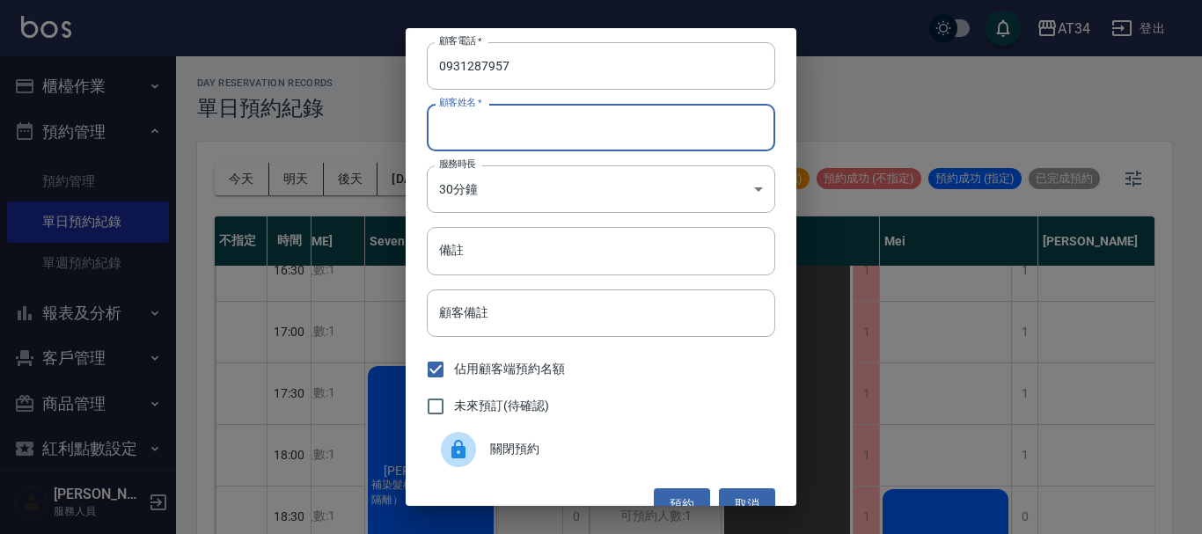
type input "t"
type input "陳"
click at [502, 257] on input "備註" at bounding box center [601, 251] width 348 height 48
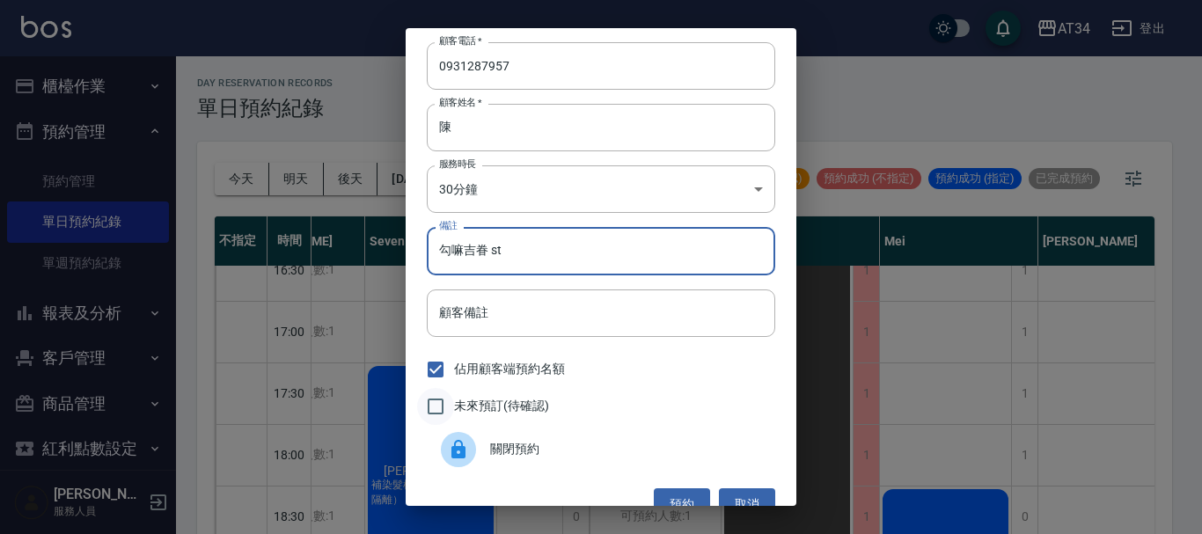
type input "勾嘛吉眷 st"
click at [436, 403] on input "未來預訂(待確認)" at bounding box center [435, 406] width 37 height 37
checkbox input "true"
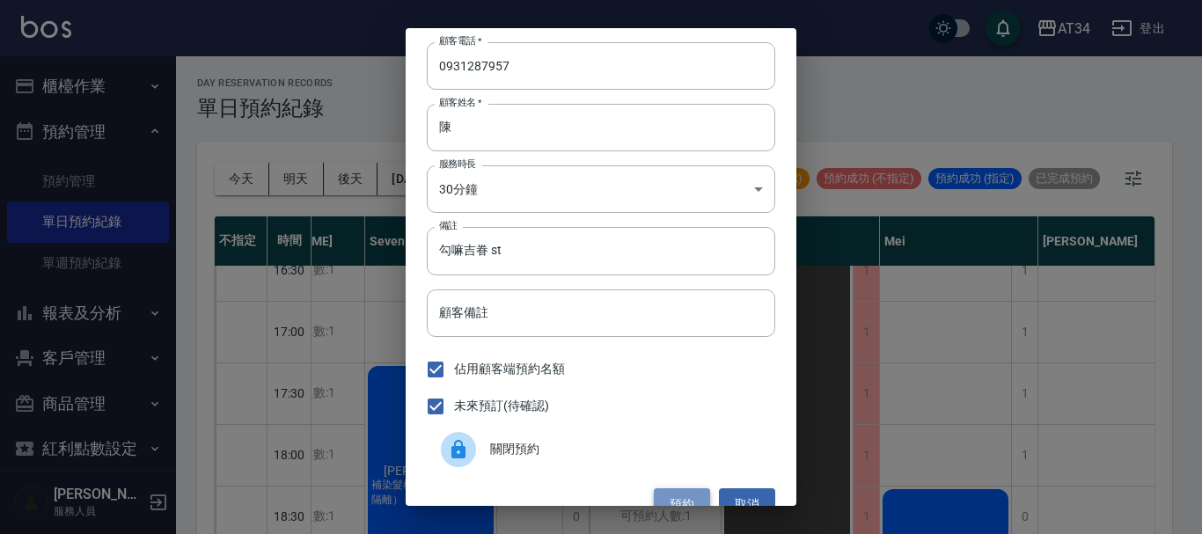
click at [686, 496] on button "預約" at bounding box center [682, 504] width 56 height 33
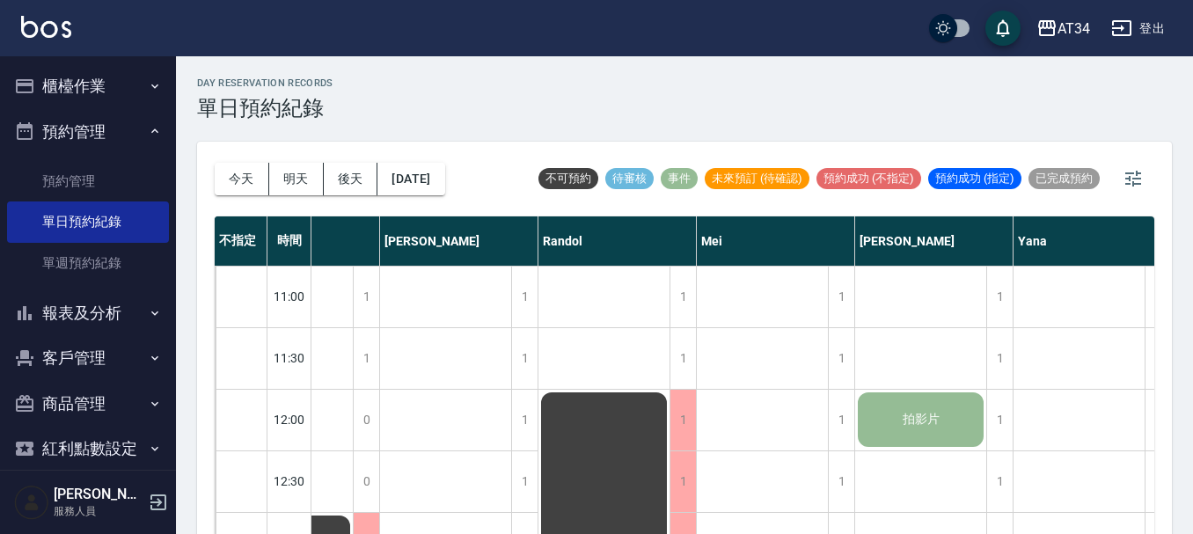
scroll to position [0, 687]
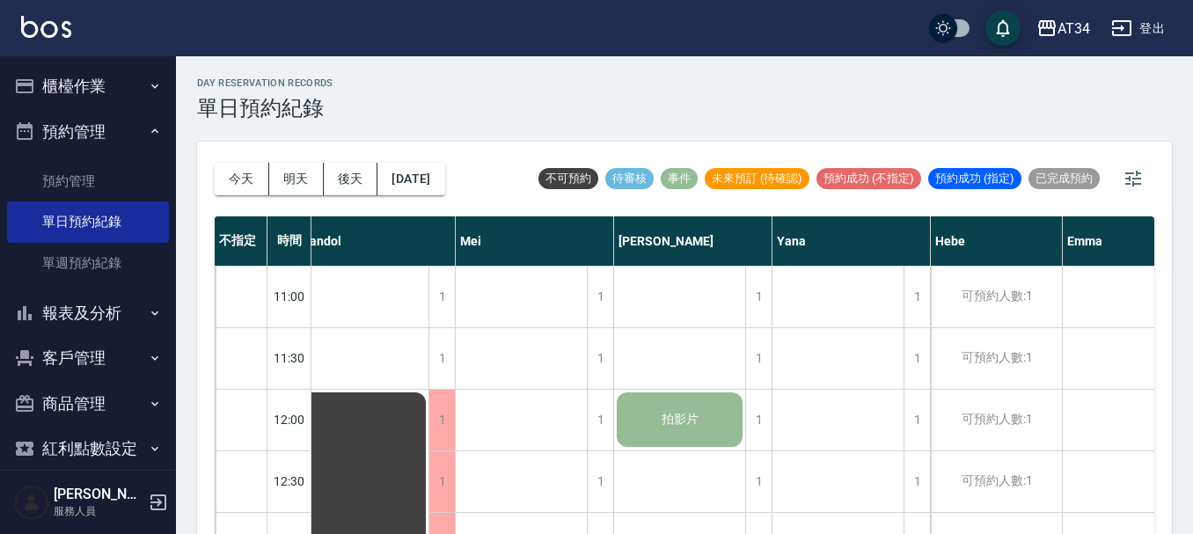
click at [667, 408] on div "拍影片" at bounding box center [679, 420] width 131 height 60
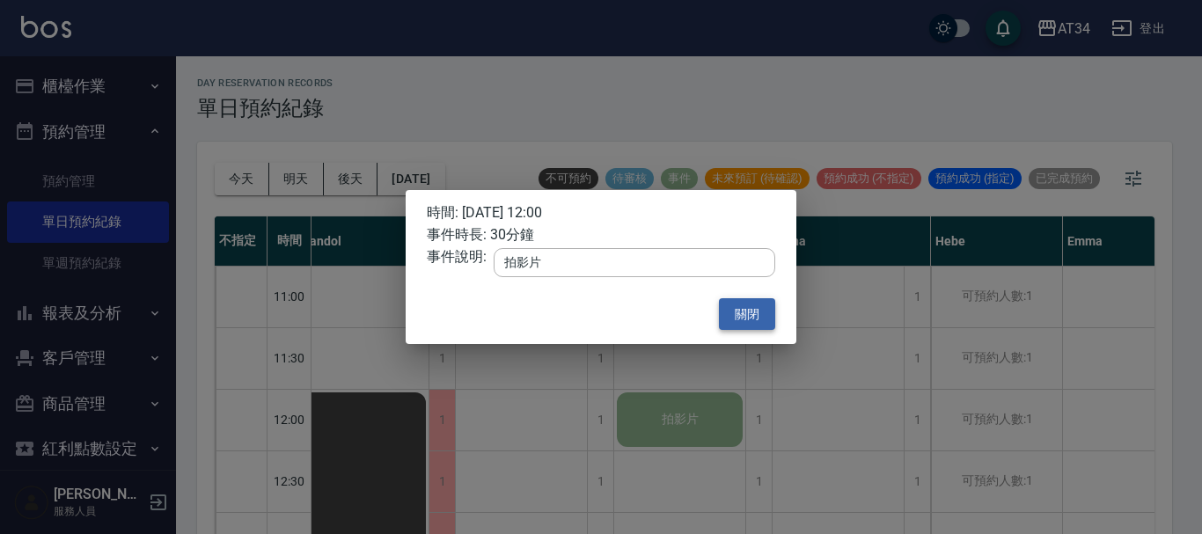
click at [742, 319] on button "關閉" at bounding box center [747, 314] width 56 height 33
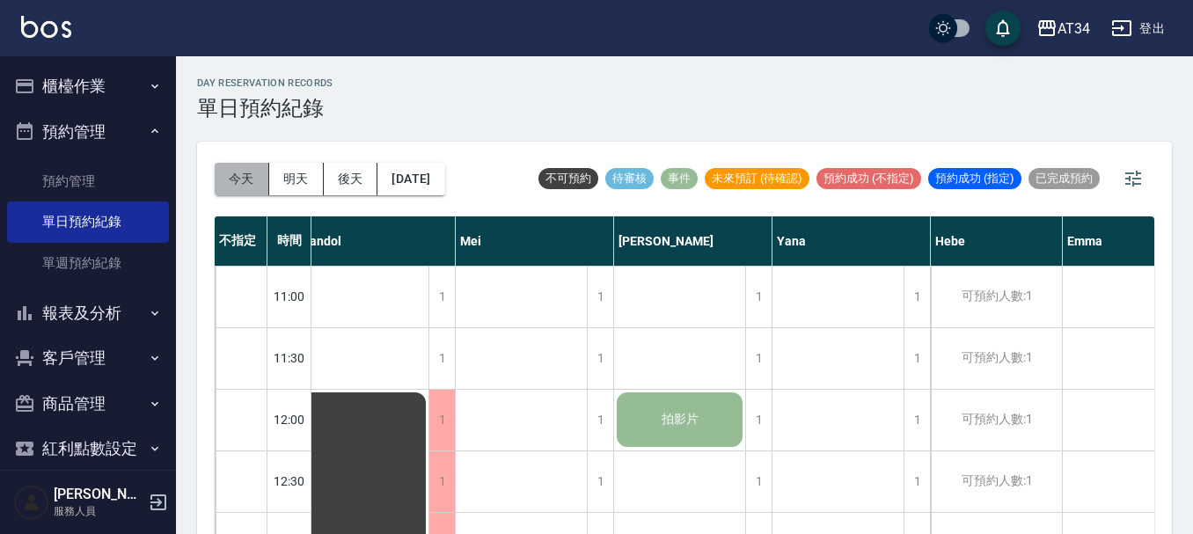
click at [250, 174] on button "今天" at bounding box center [242, 179] width 55 height 33
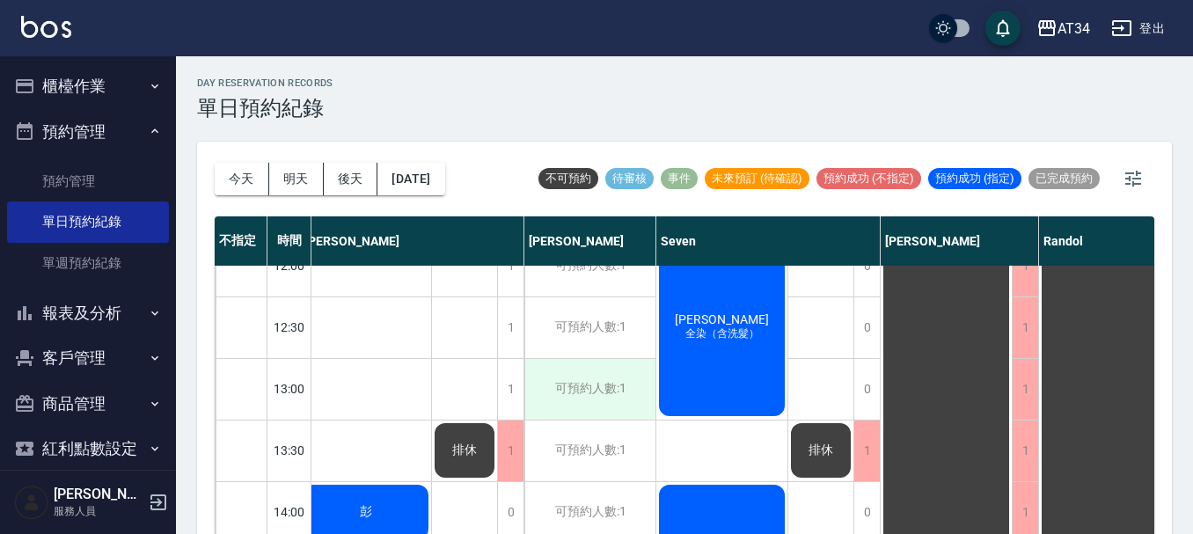
scroll to position [60, 11]
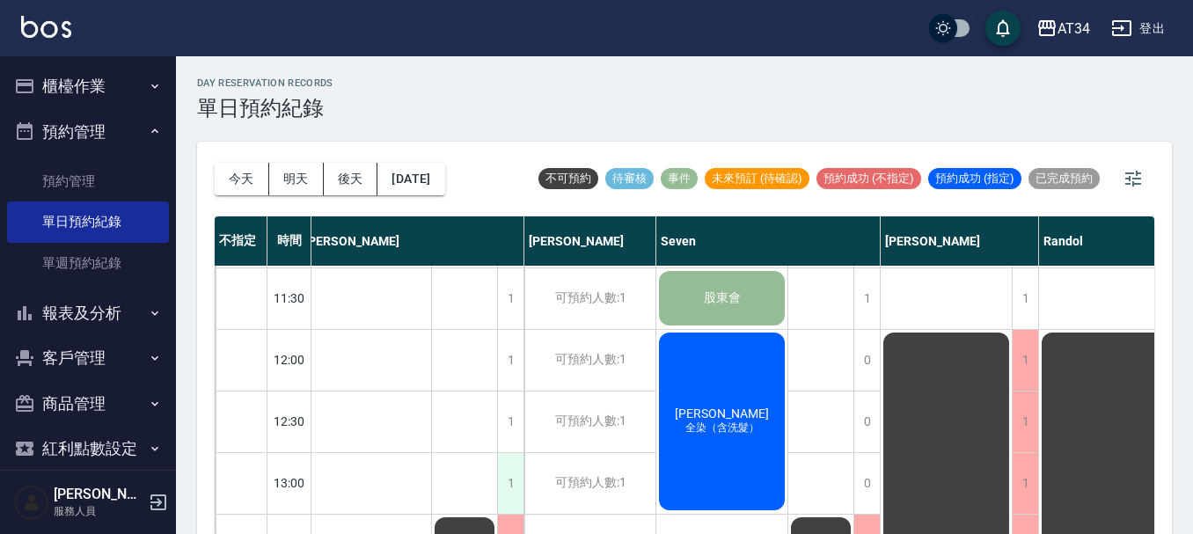
drag, startPoint x: 525, startPoint y: 485, endPoint x: 513, endPoint y: 473, distance: 16.8
